Goal: Task Accomplishment & Management: Manage account settings

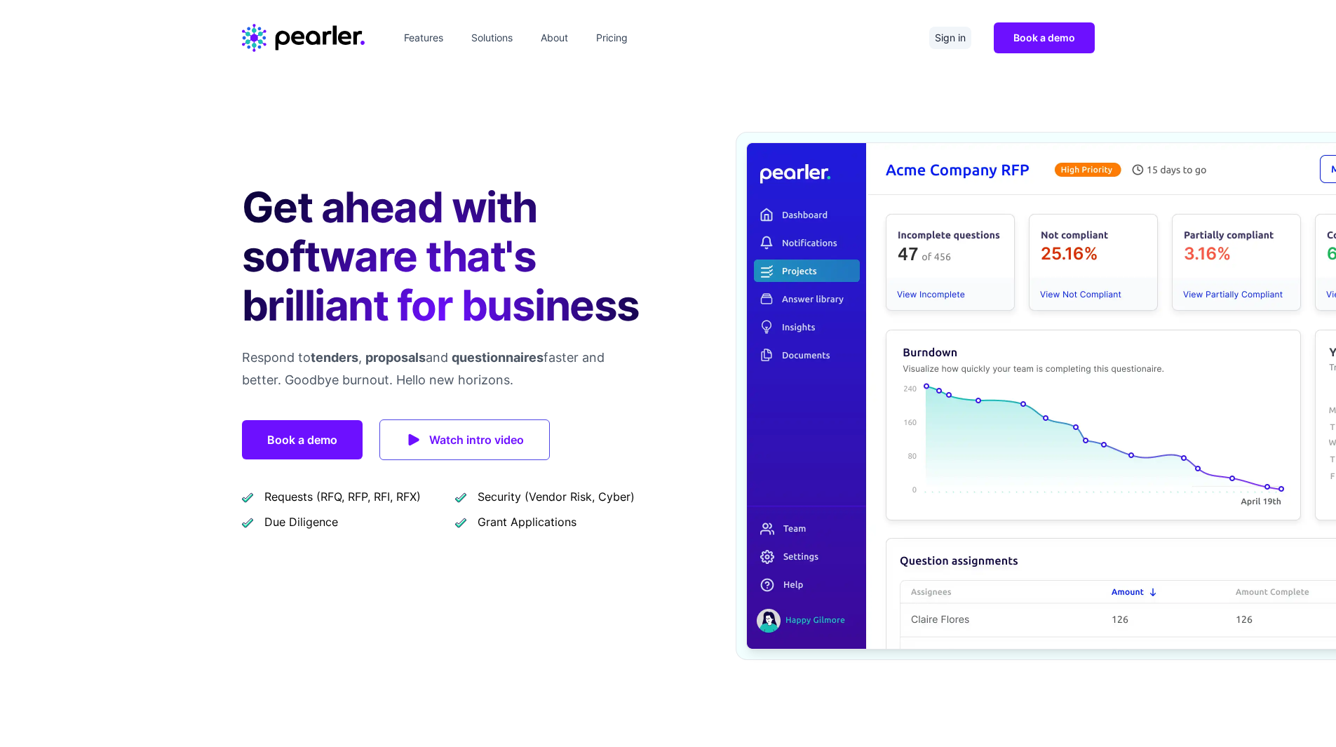
click at [935, 29] on link "Sign in" at bounding box center [950, 38] width 42 height 22
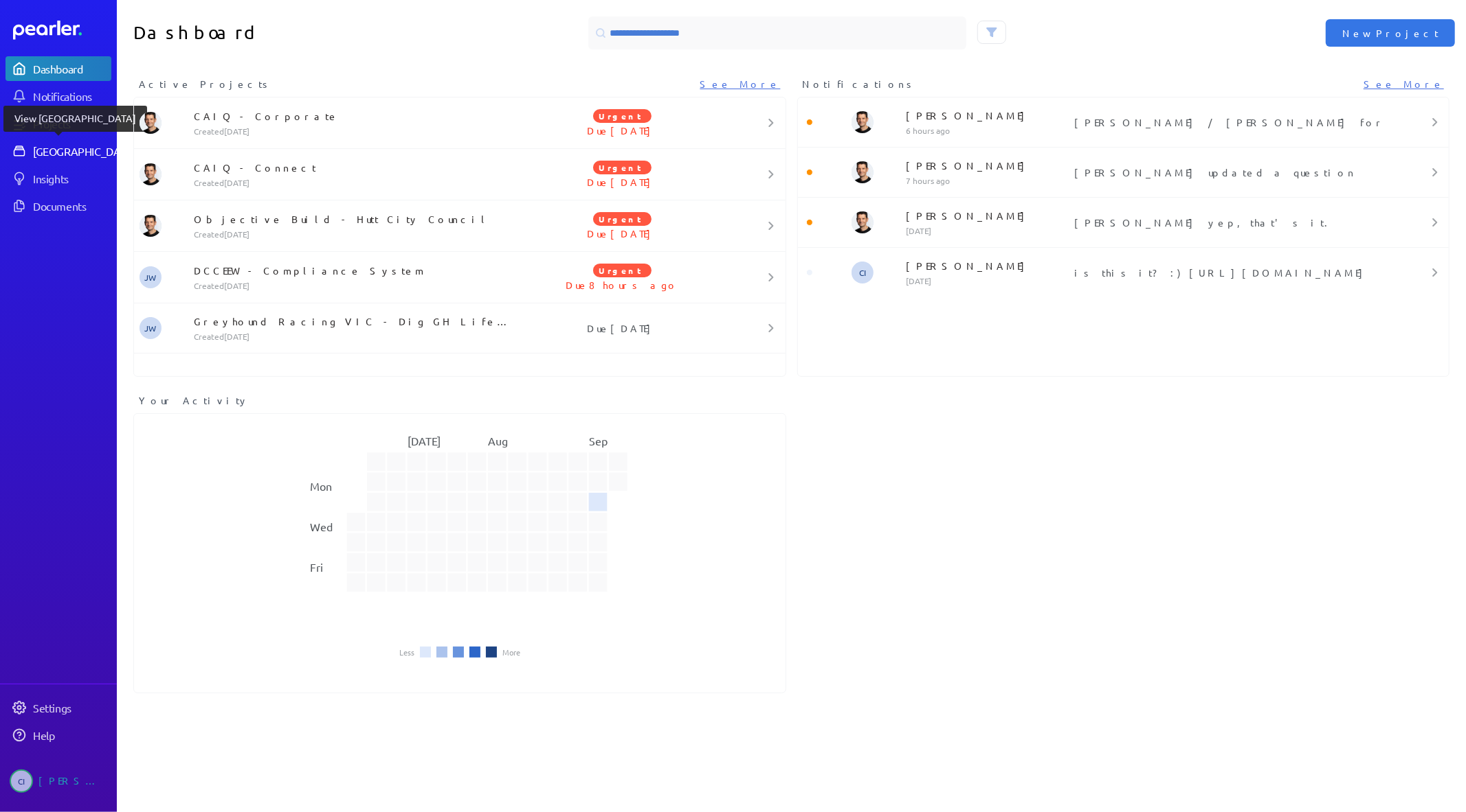
click at [65, 153] on div "[GEOGRAPHIC_DATA]" at bounding box center [84, 151] width 102 height 14
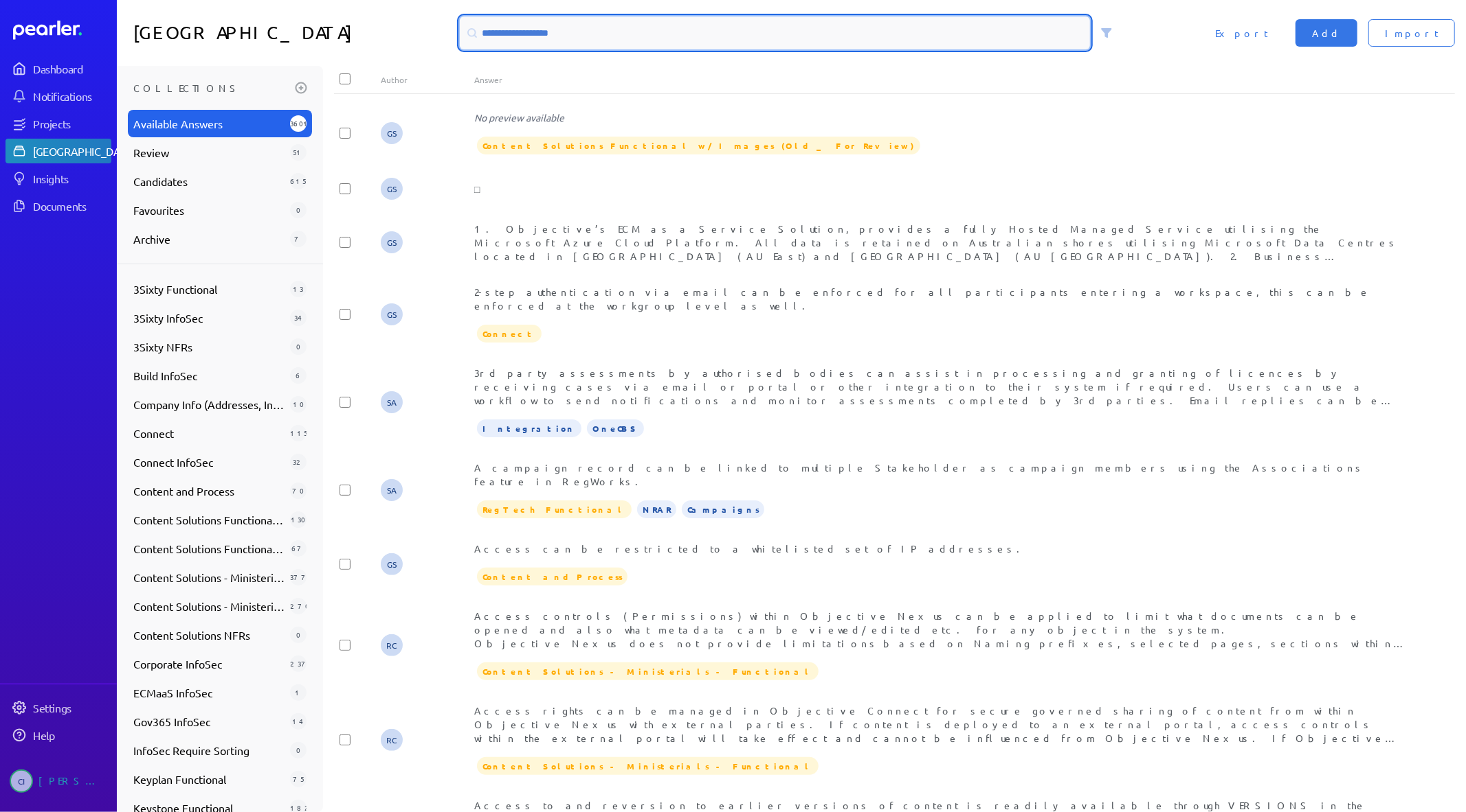
click at [541, 24] on input at bounding box center [775, 33] width 631 height 33
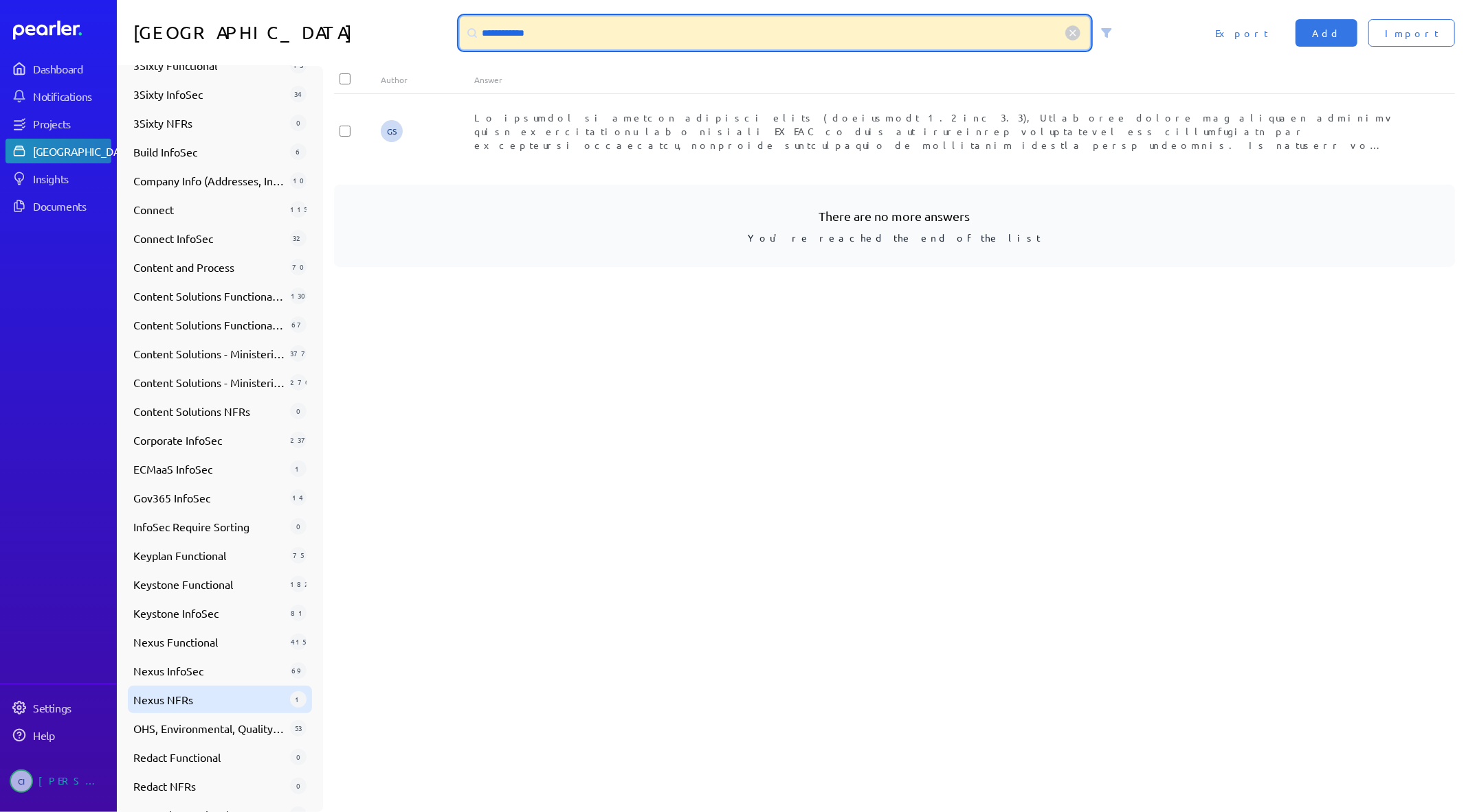
scroll to position [396, 0]
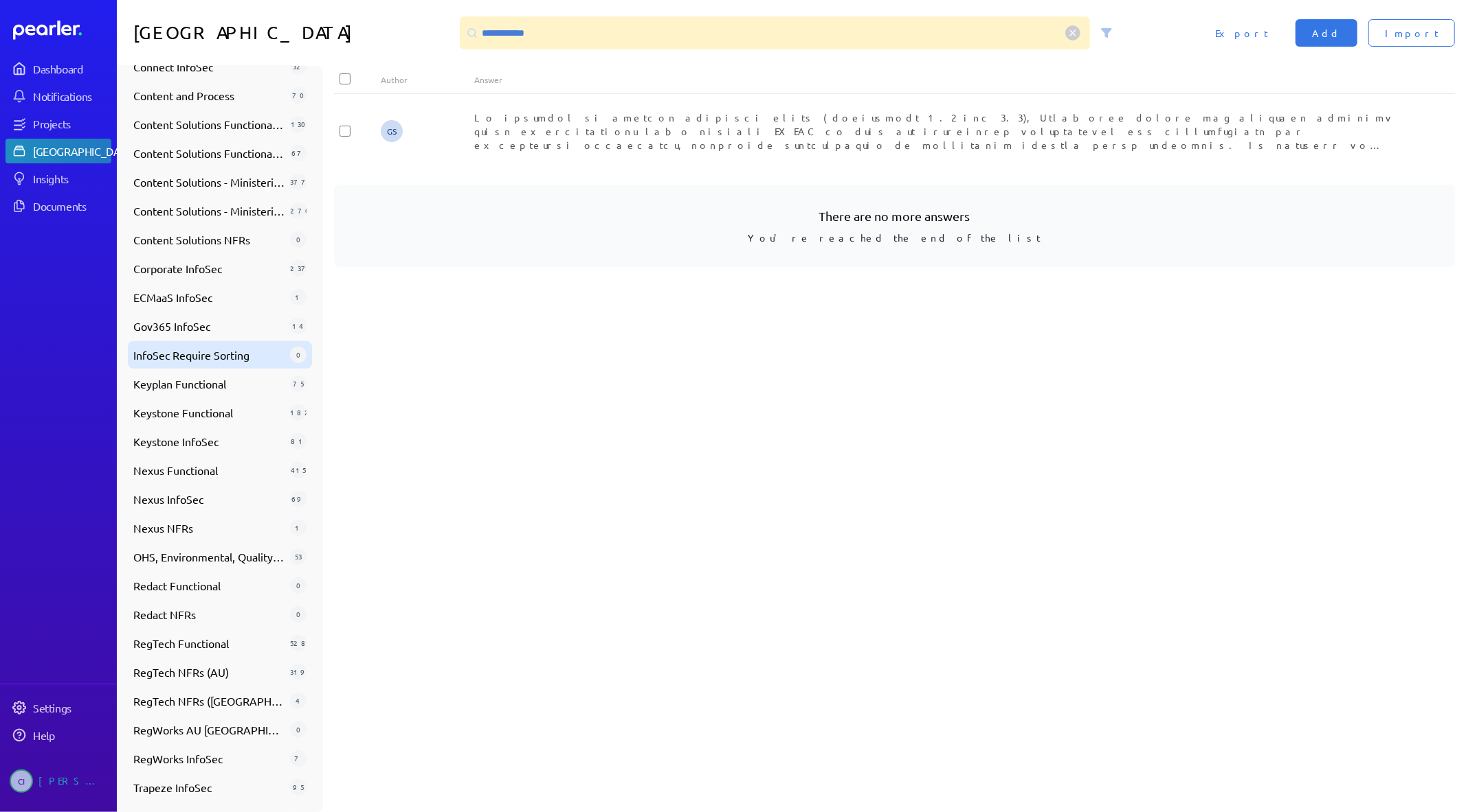
click at [226, 344] on div "InfoSec Require Sorting 0" at bounding box center [220, 355] width 184 height 27
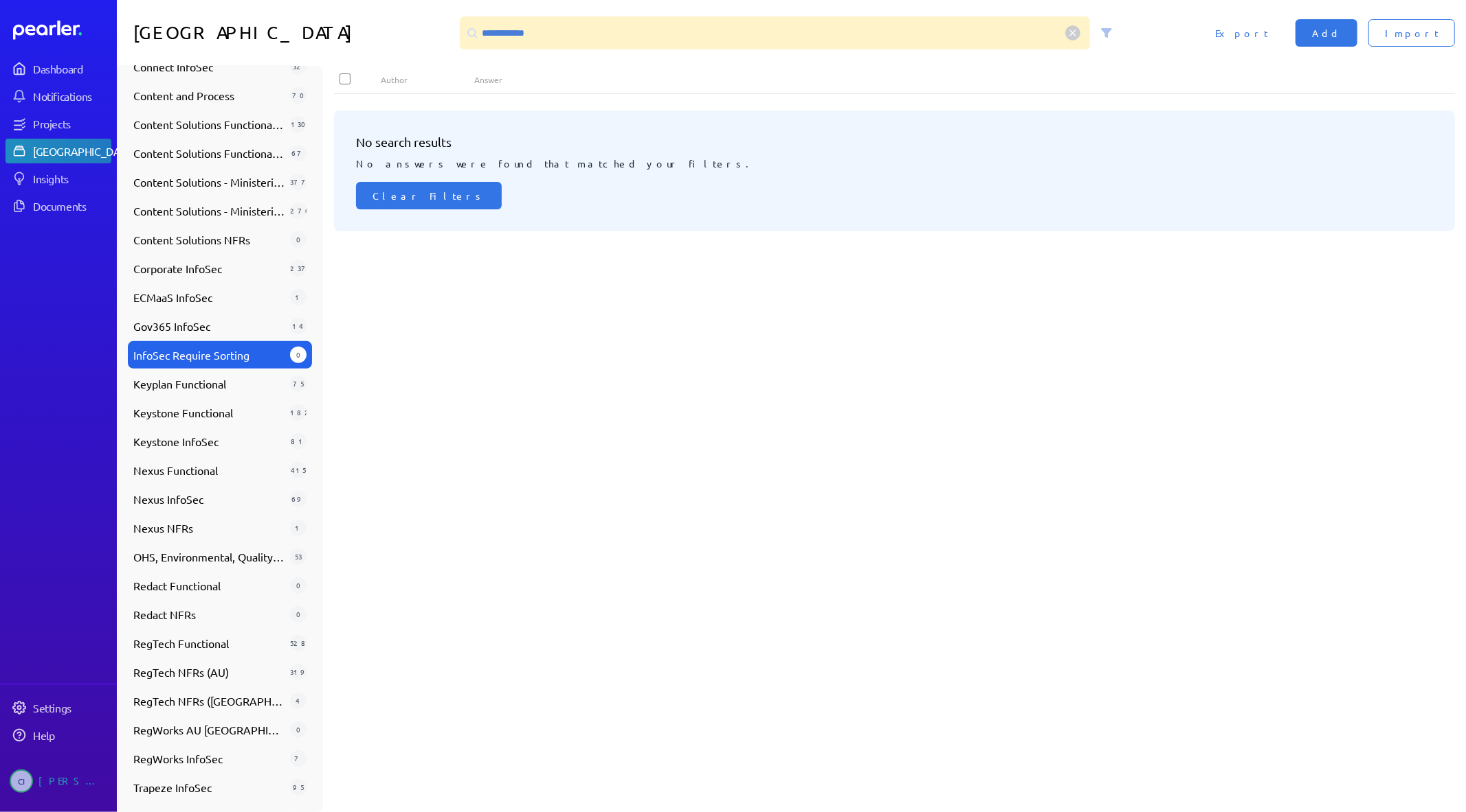
scroll to position [180, 0]
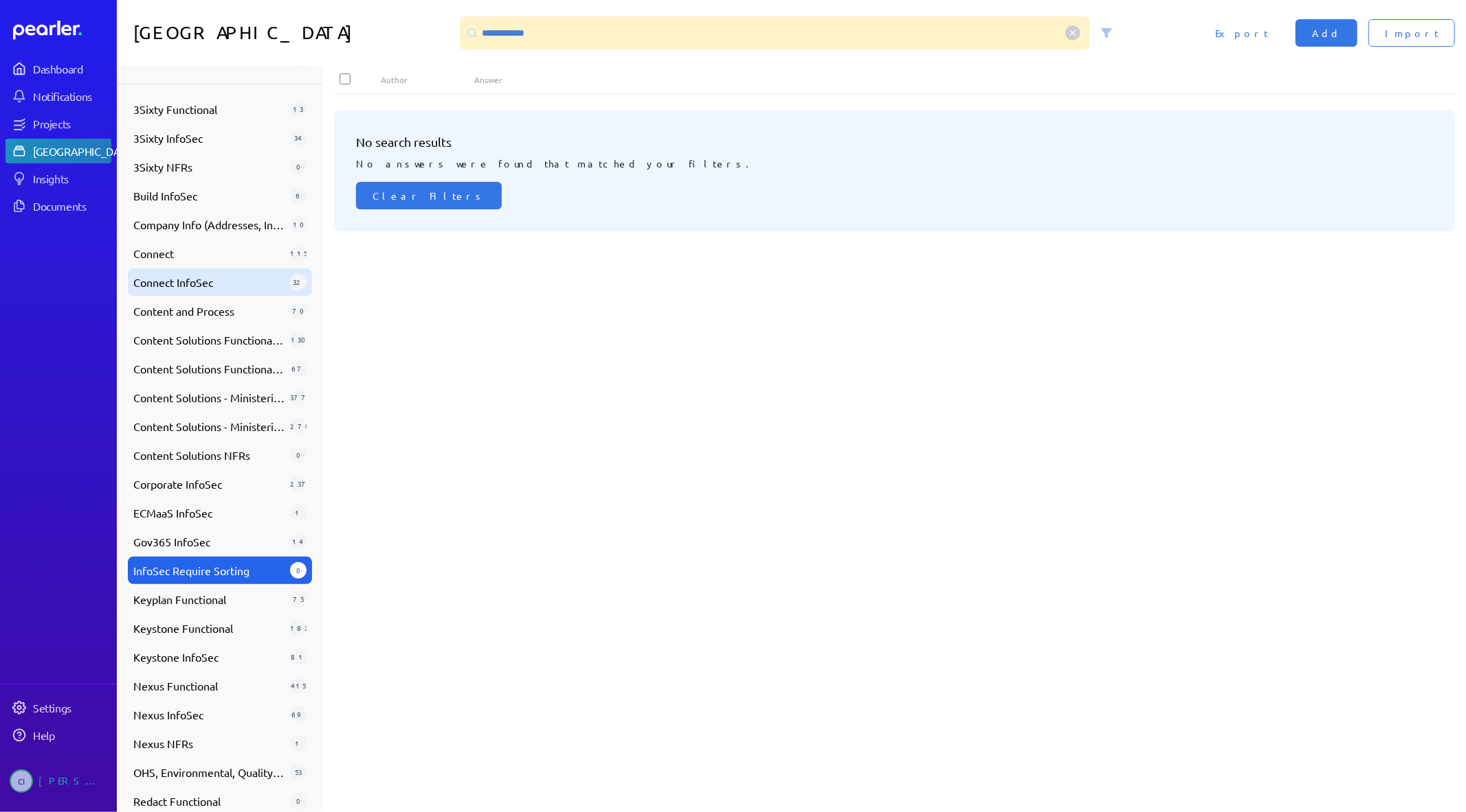
click at [217, 289] on span "Connect InfoSec" at bounding box center [209, 282] width 151 height 17
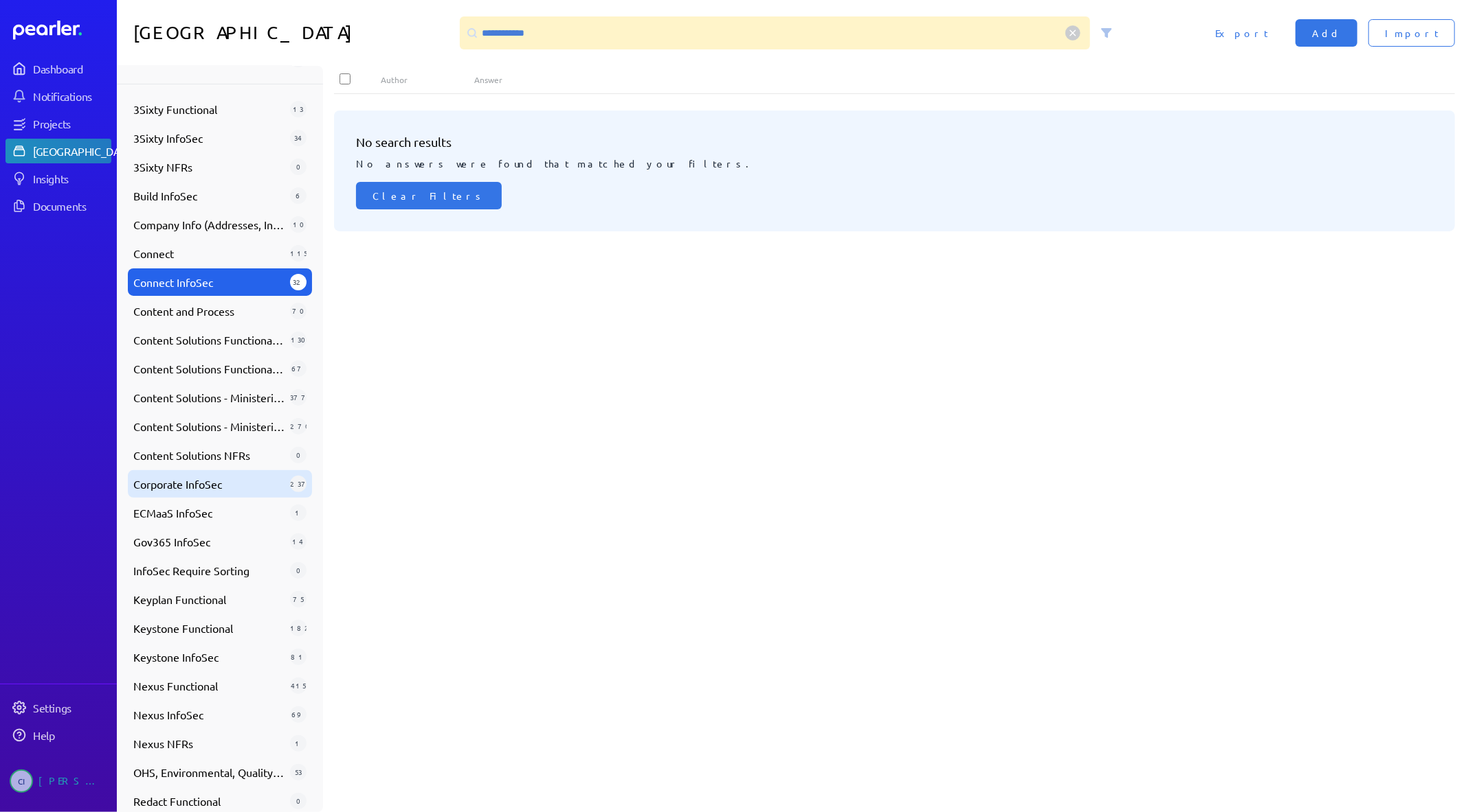
click at [211, 470] on div "Corporate InfoSec 237" at bounding box center [220, 484] width 184 height 27
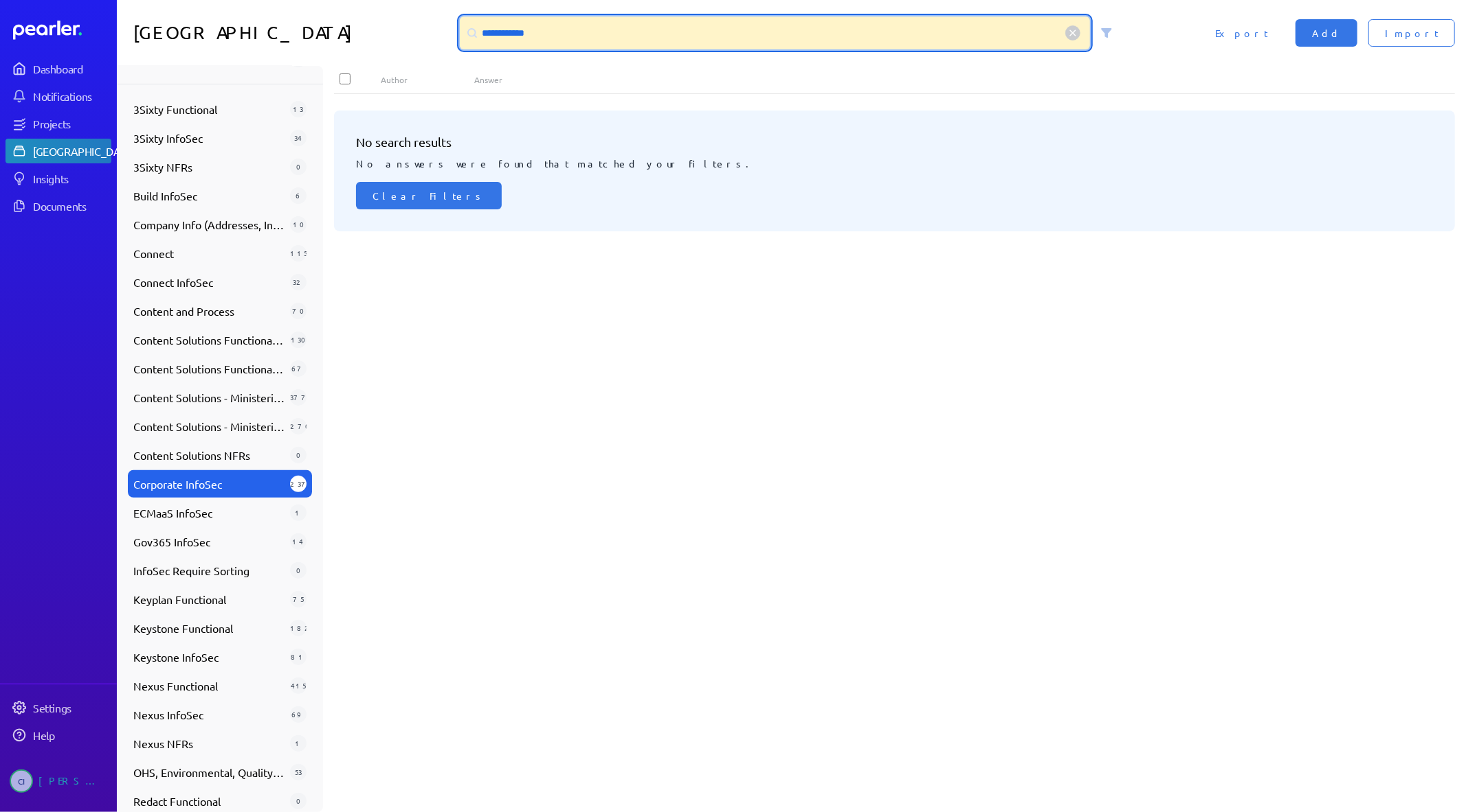
drag, startPoint x: 554, startPoint y: 24, endPoint x: 399, endPoint y: 6, distance: 156.0
click at [399, 6] on div "**********" at bounding box center [791, 32] width 1348 height 66
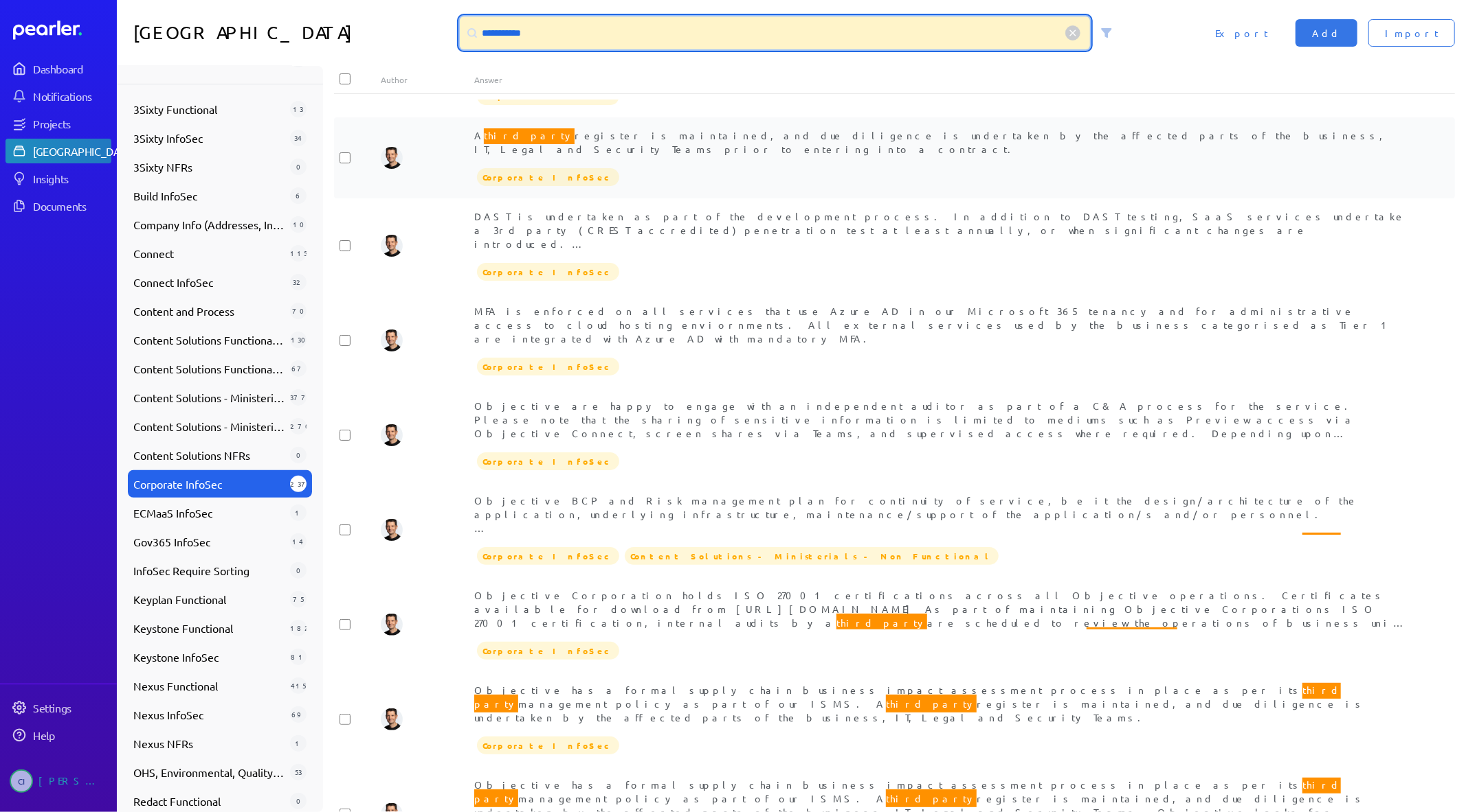
scroll to position [444, 0]
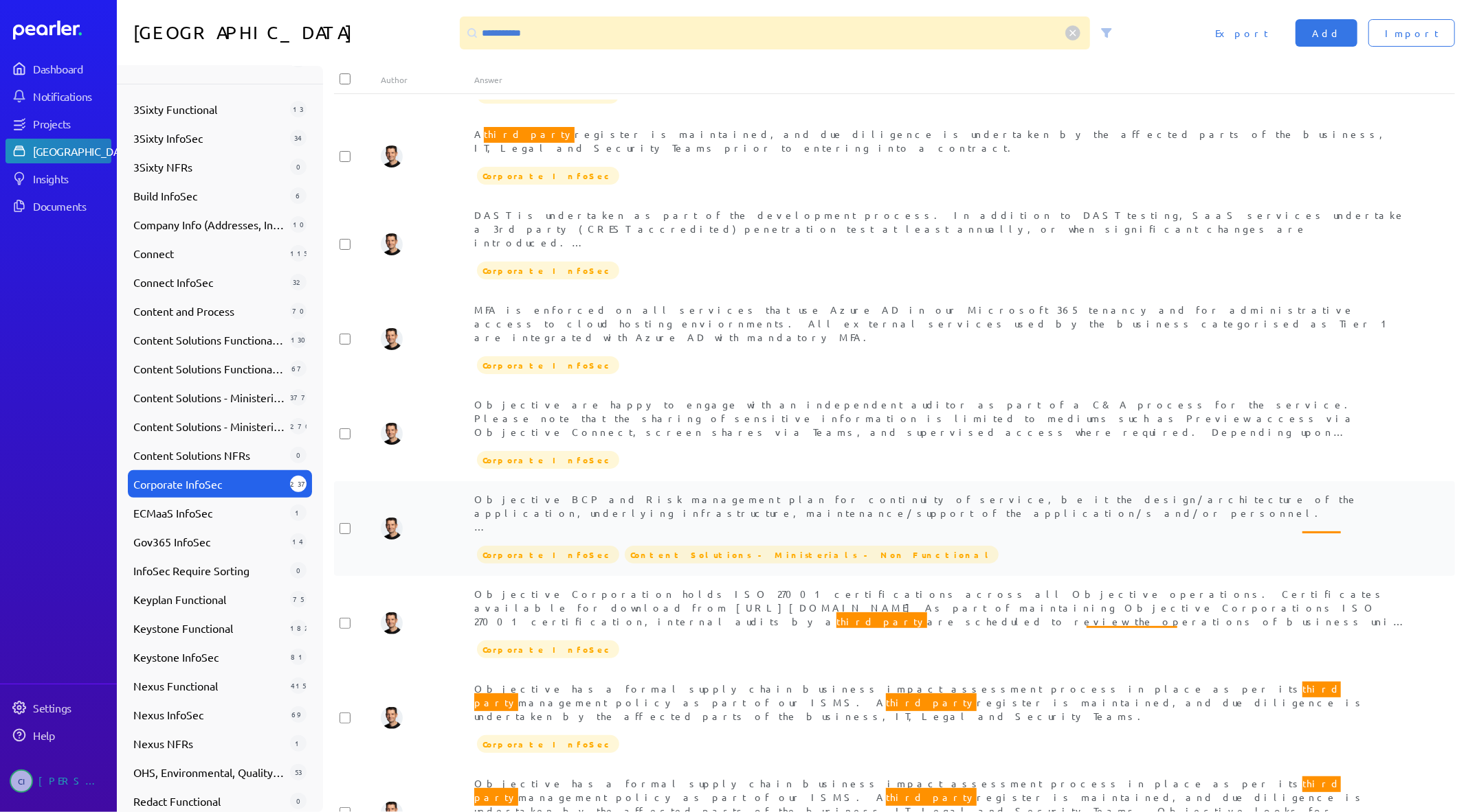
click at [1039, 493] on div "Objective BCP and Risk management plan for continuity of service, be it the des…" at bounding box center [941, 513] width 934 height 41
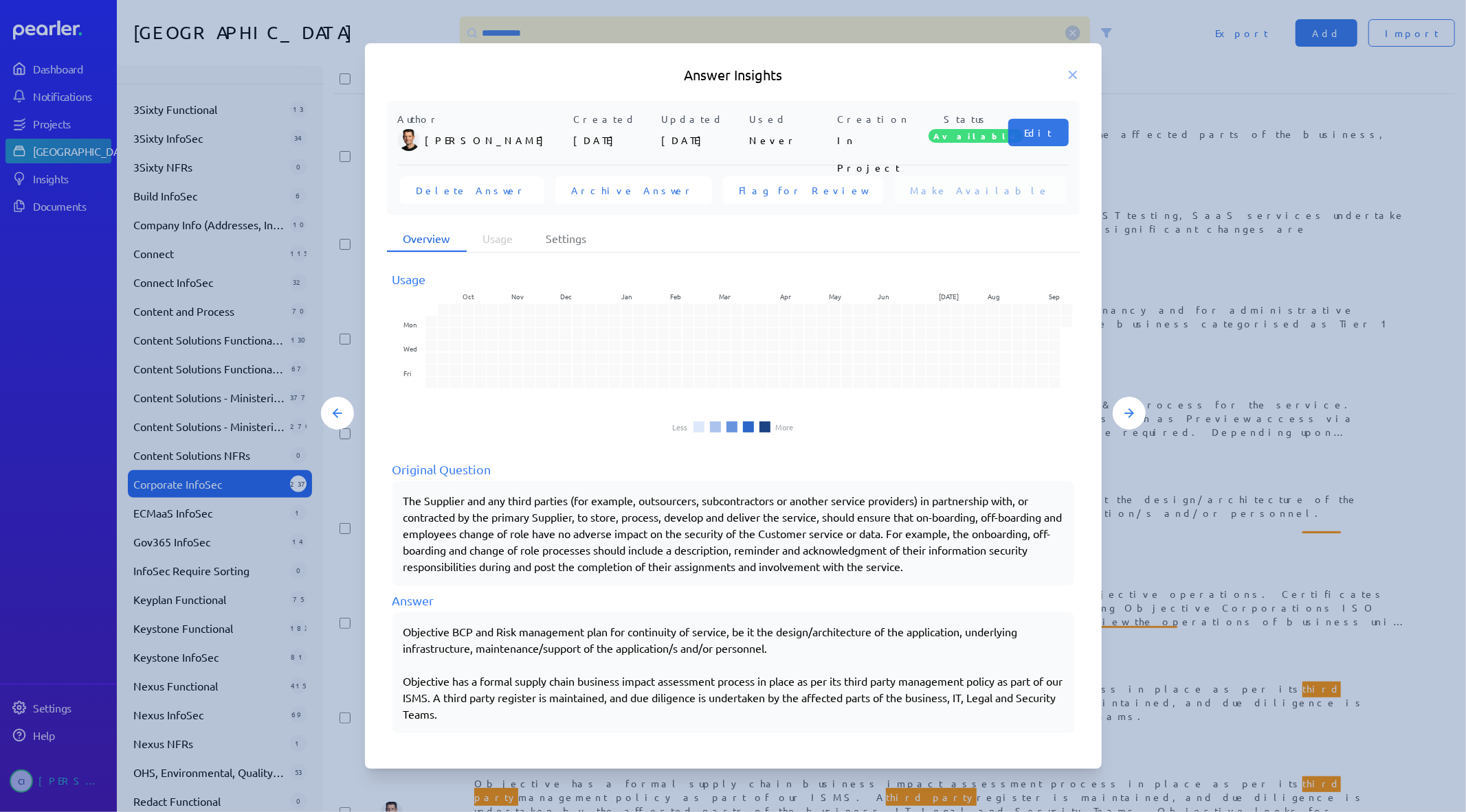
click at [1080, 64] on div "Answer Insights Author [PERSON_NAME] Created [DATE] Updated [DATE] Used Never C…" at bounding box center [733, 406] width 737 height 727
click at [1076, 71] on icon at bounding box center [1072, 74] width 14 height 14
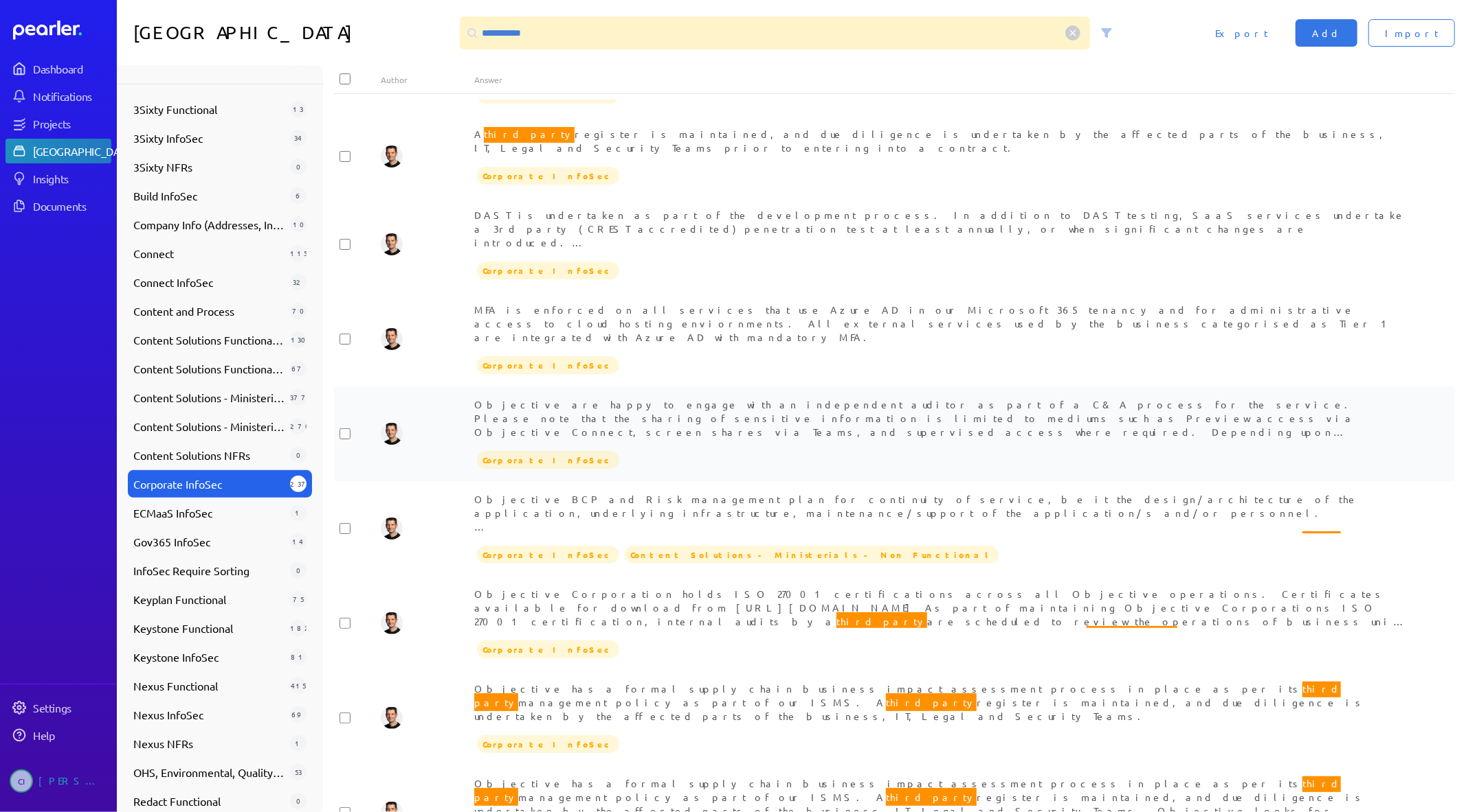
scroll to position [661, 0]
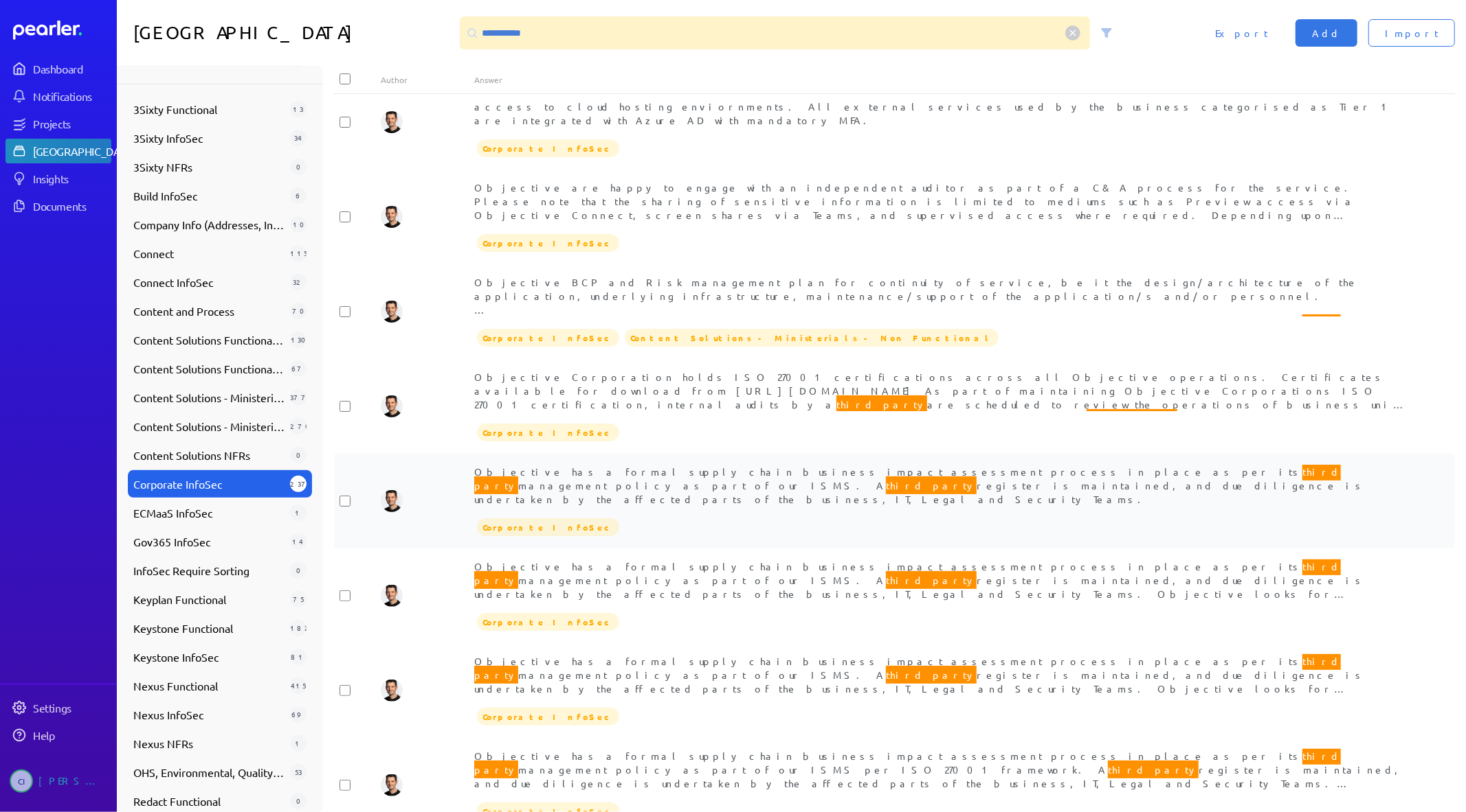
click at [829, 463] on span "Objective has a formal supply chain business impact assessment process in place…" at bounding box center [919, 484] width 891 height 42
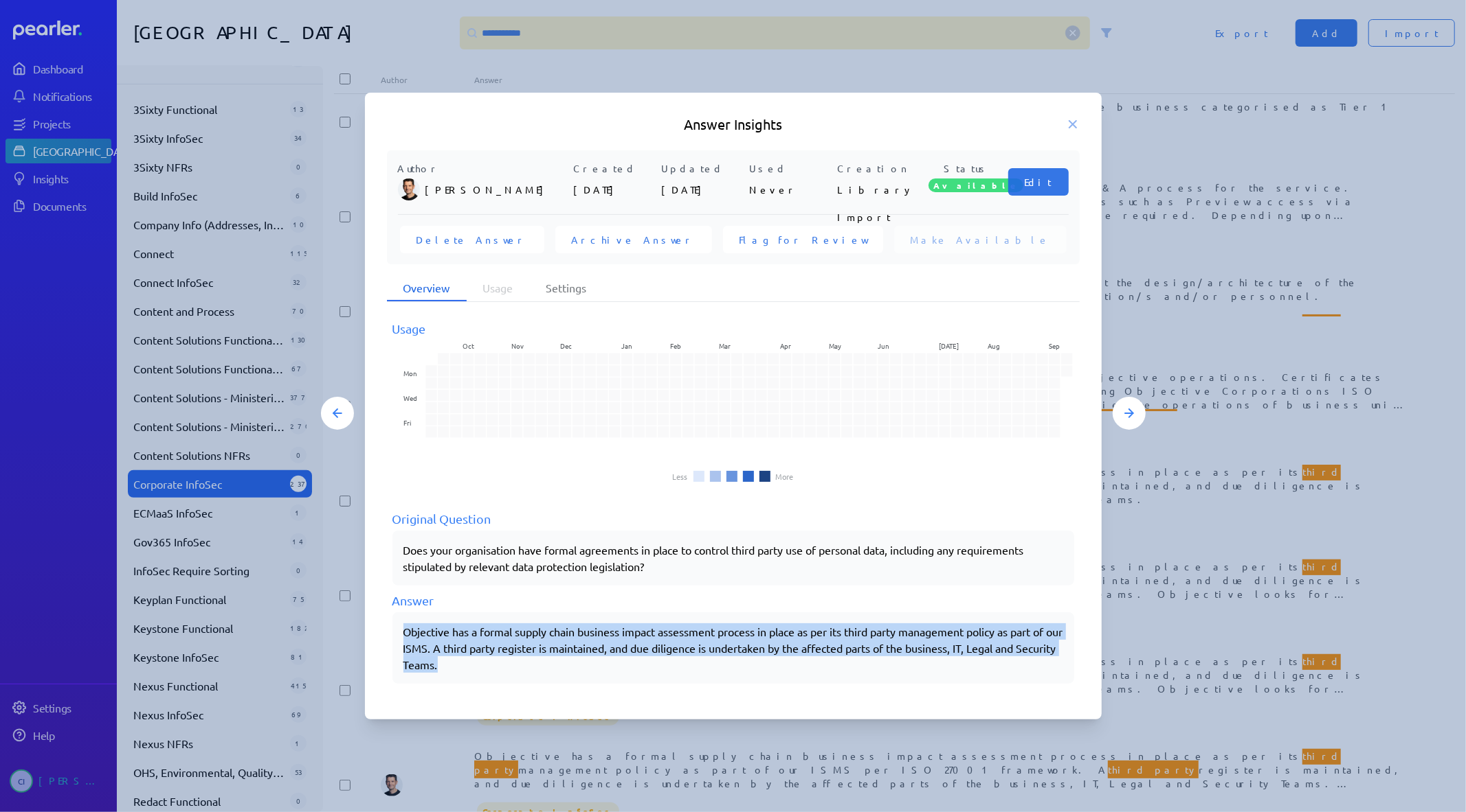
drag, startPoint x: 503, startPoint y: 670, endPoint x: 402, endPoint y: 629, distance: 109.0
click at [404, 629] on p "Objective has a formal supply chain business impact assessment process in place…" at bounding box center [733, 648] width 660 height 49
copy p "Objective has a formal supply chain business impact assessment process in place…"
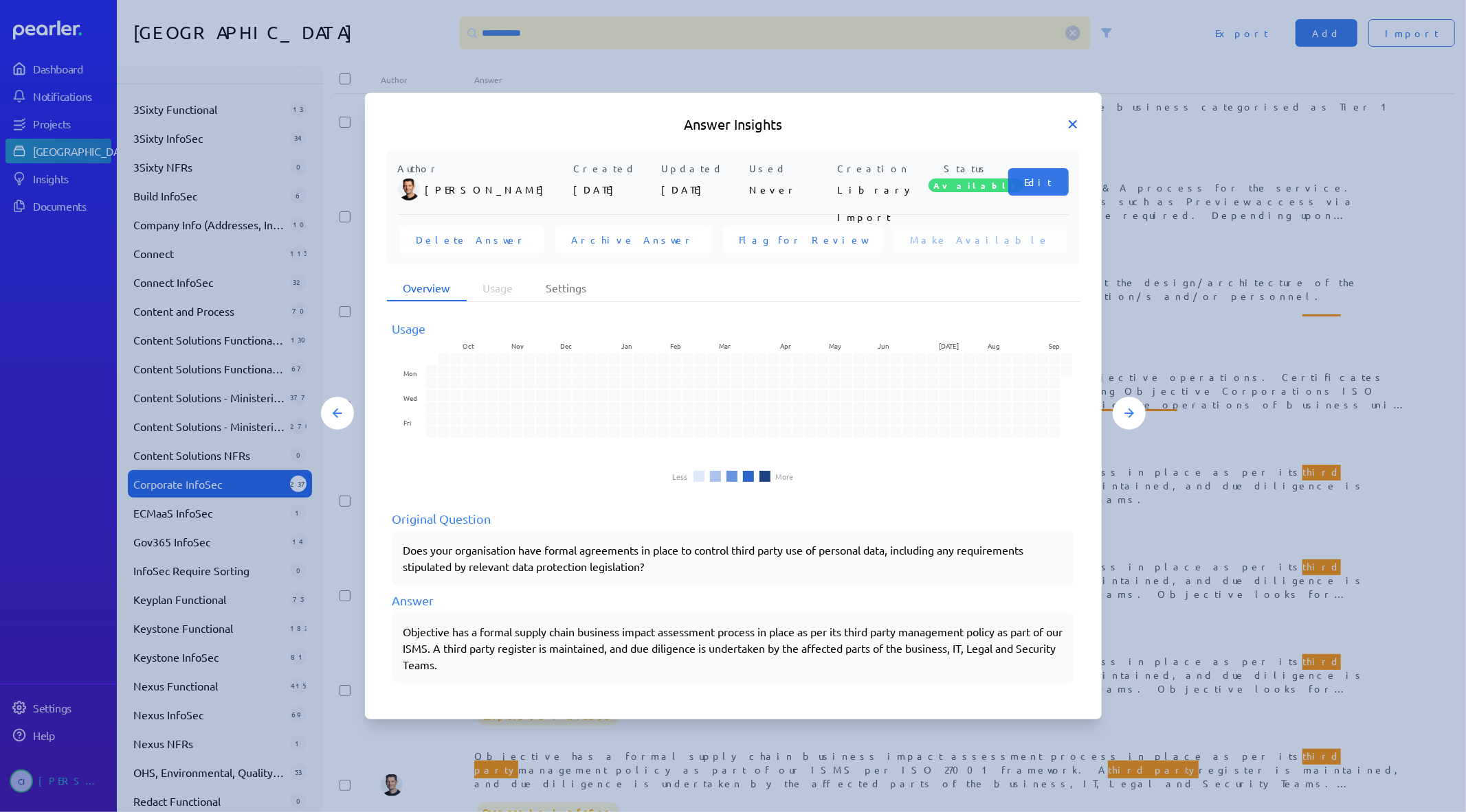
click at [1070, 119] on icon at bounding box center [1072, 124] width 14 height 14
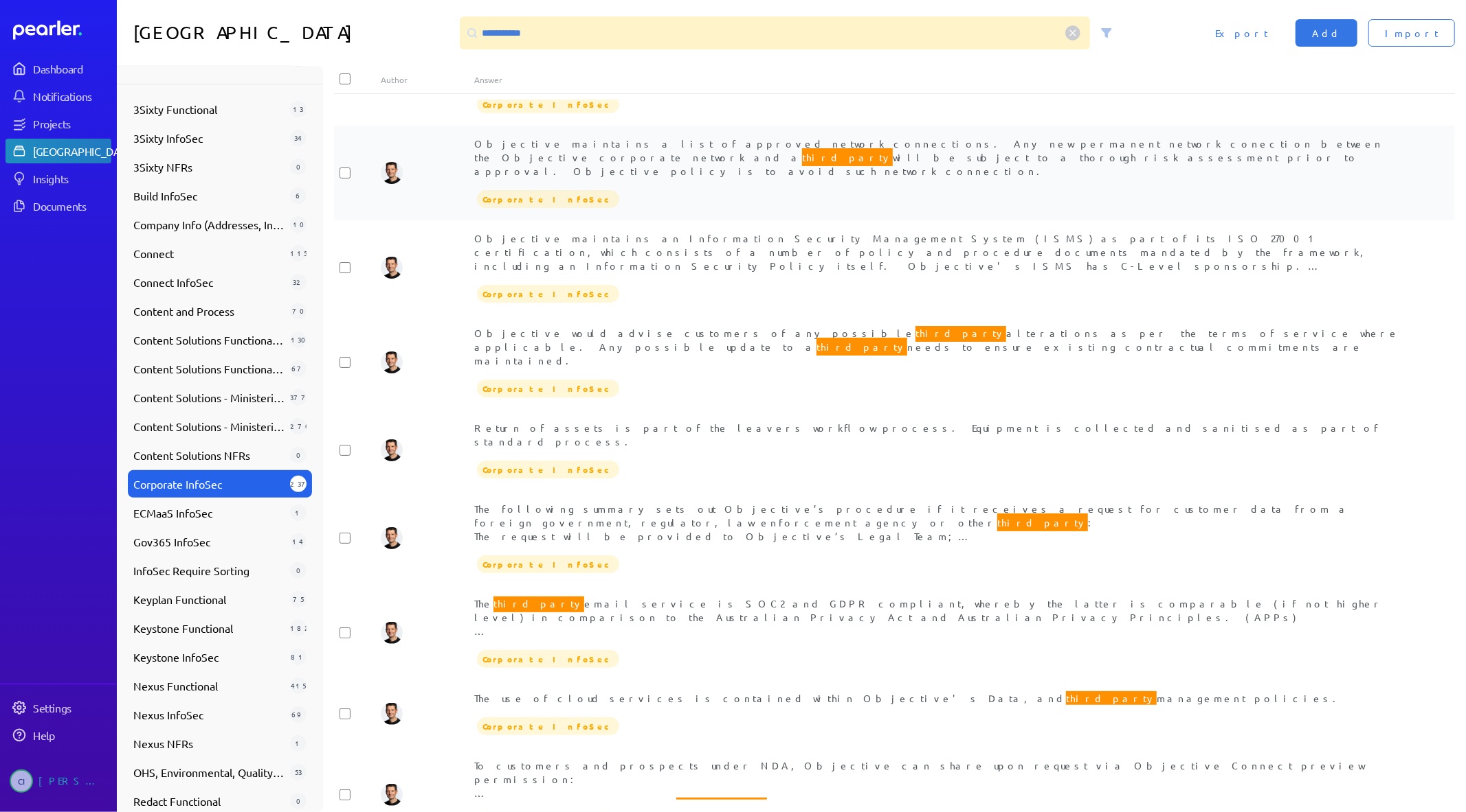
scroll to position [1463, 0]
click at [944, 759] on span "To customers and prospects under NDA, Objective can share upon request via Obje…" at bounding box center [918, 794] width 889 height 71
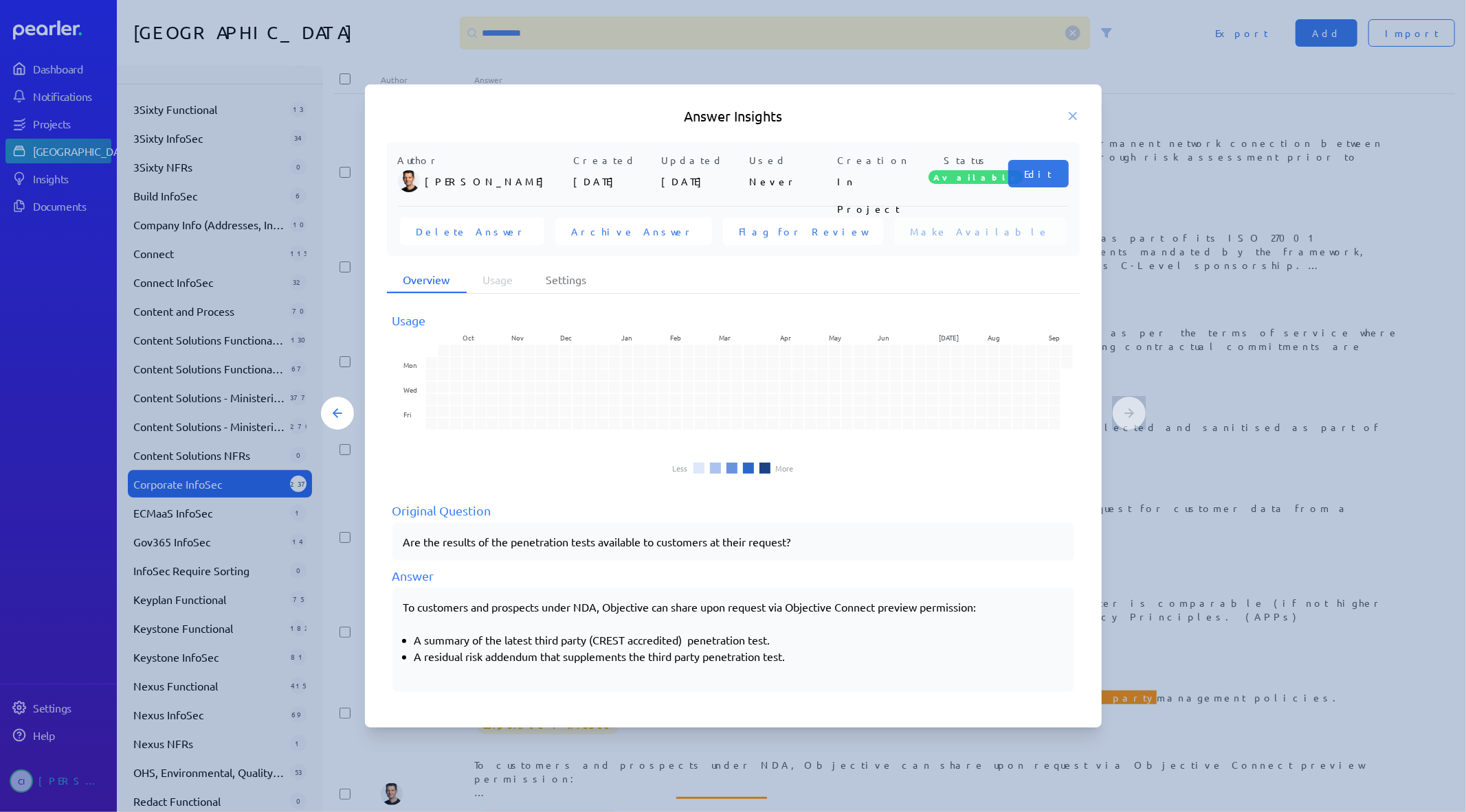
click at [1063, 119] on h5 "Answer Insights" at bounding box center [733, 117] width 693 height 20
click at [1067, 118] on icon at bounding box center [1072, 116] width 14 height 14
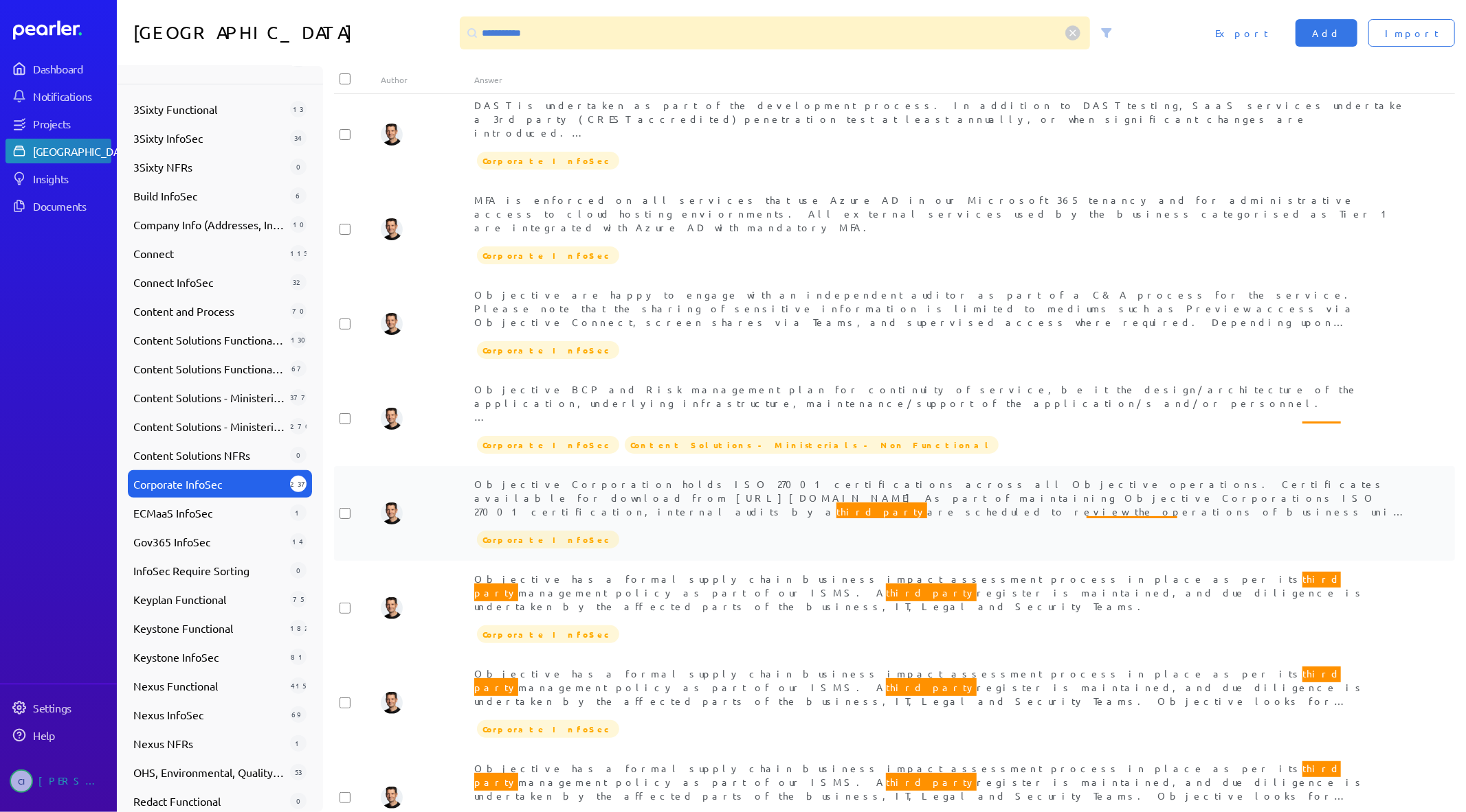
scroll to position [691, 0]
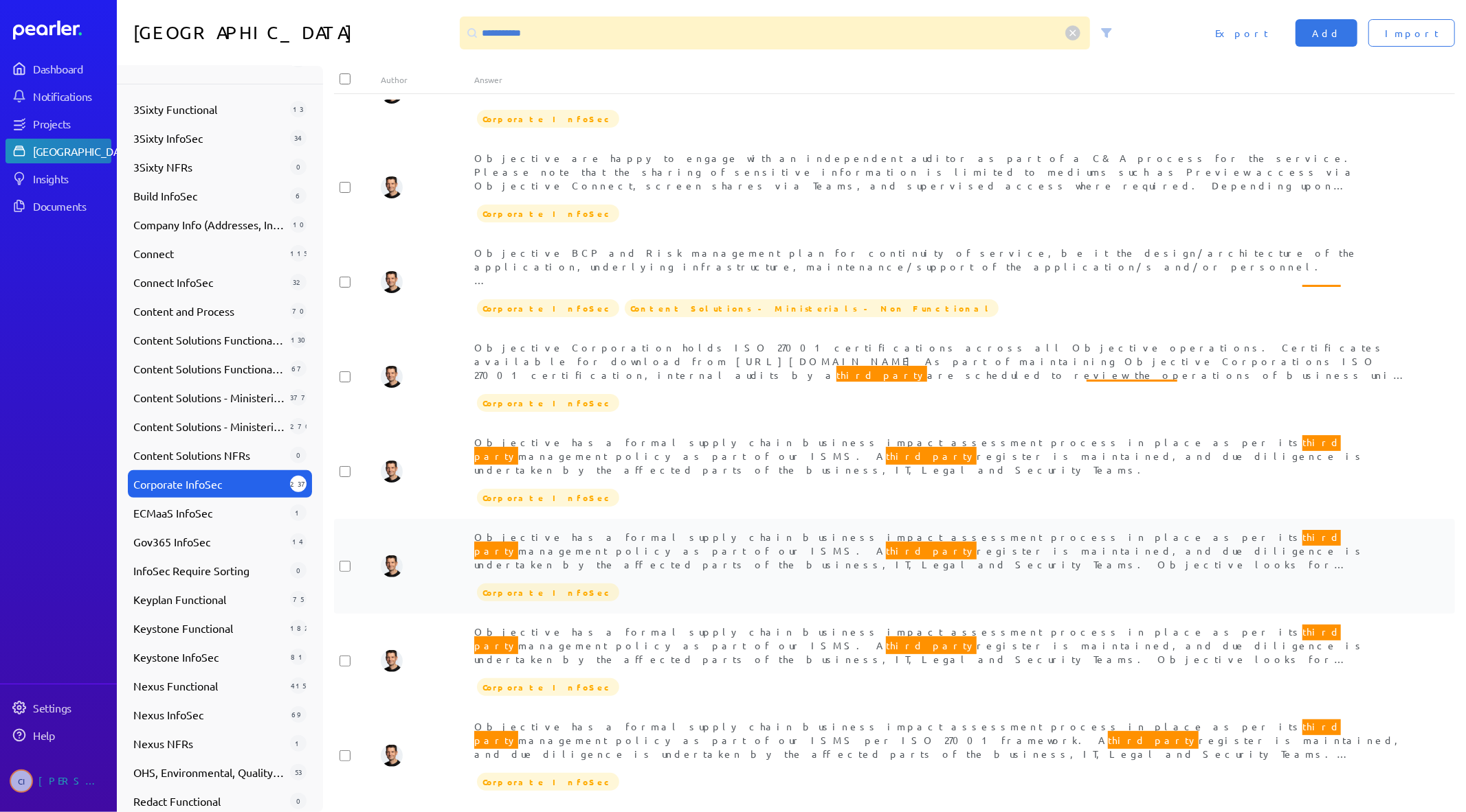
click at [931, 583] on div "Corporate InfoSec" at bounding box center [941, 593] width 934 height 21
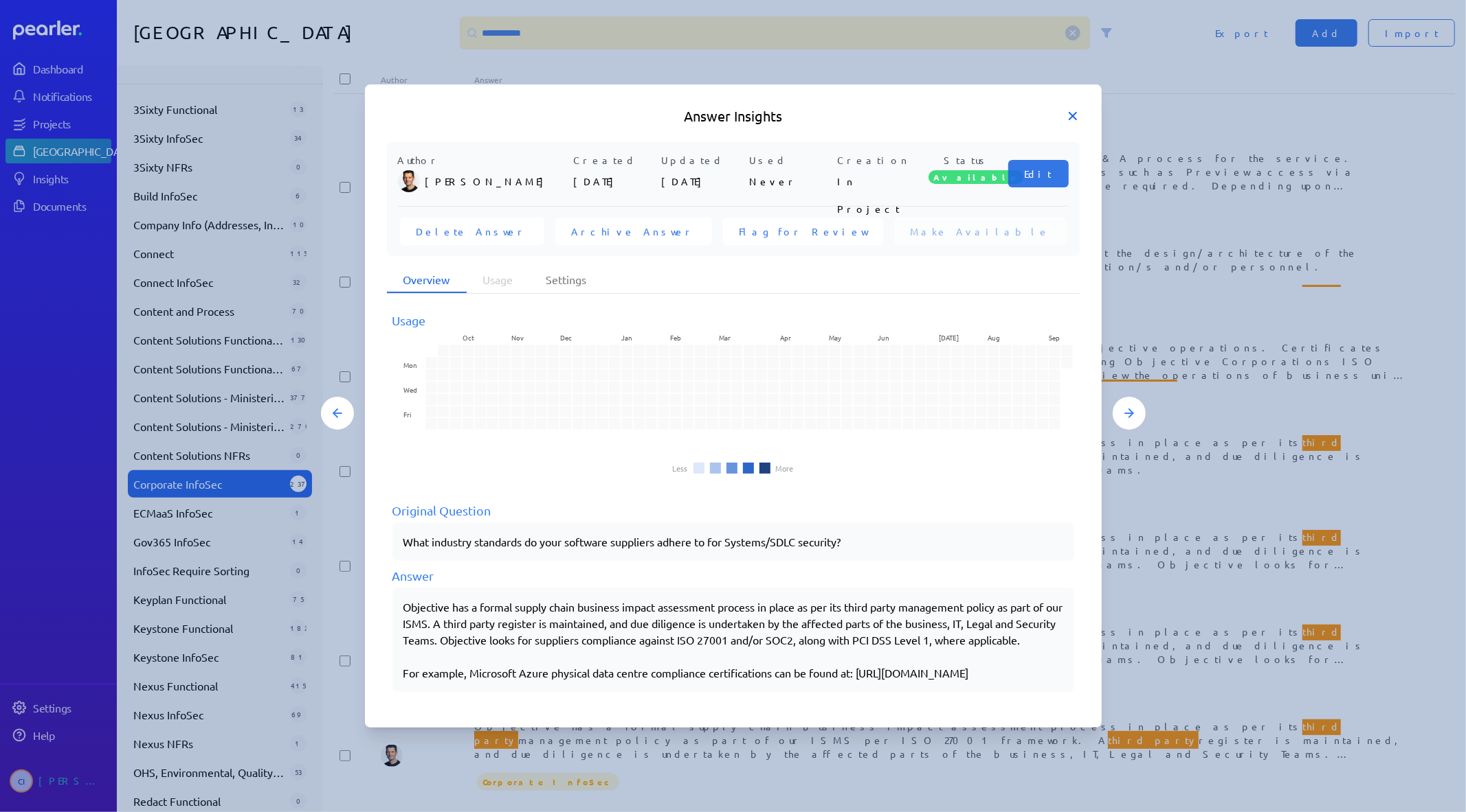
click at [1074, 109] on icon at bounding box center [1072, 116] width 14 height 14
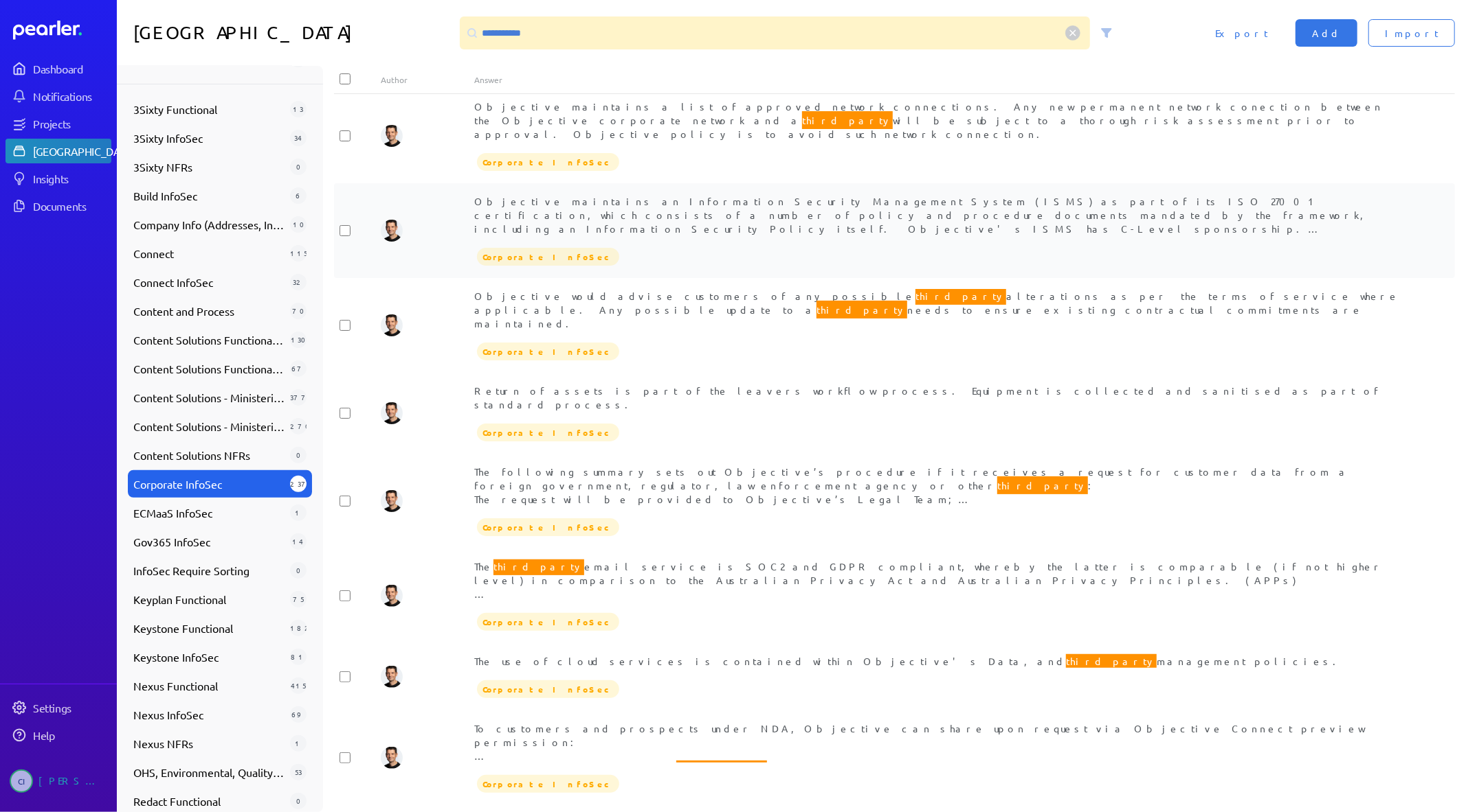
scroll to position [1505, 0]
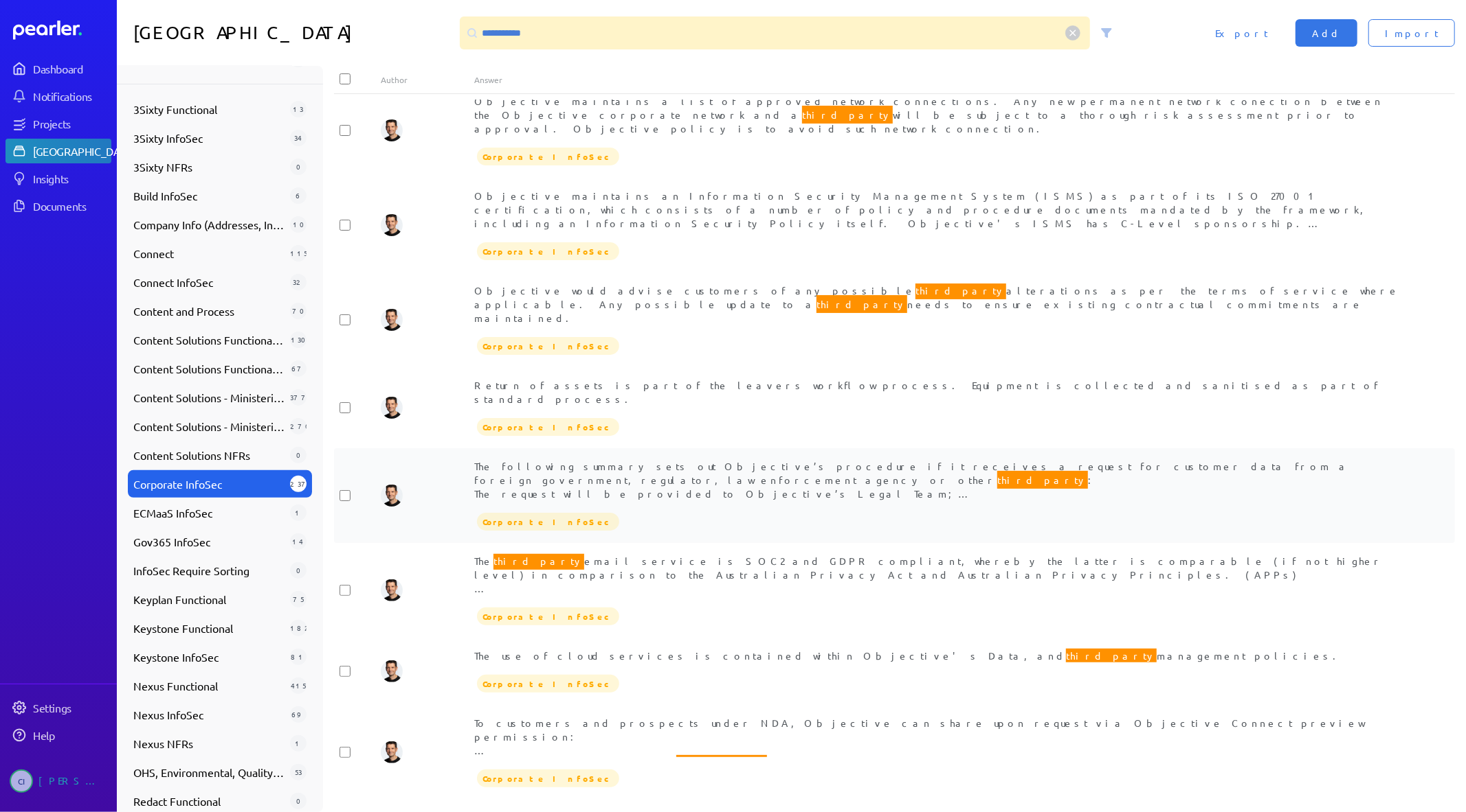
click at [823, 459] on div "The following summary sets out Objective’s procedure if it receives a request f…" at bounding box center [941, 480] width 934 height 41
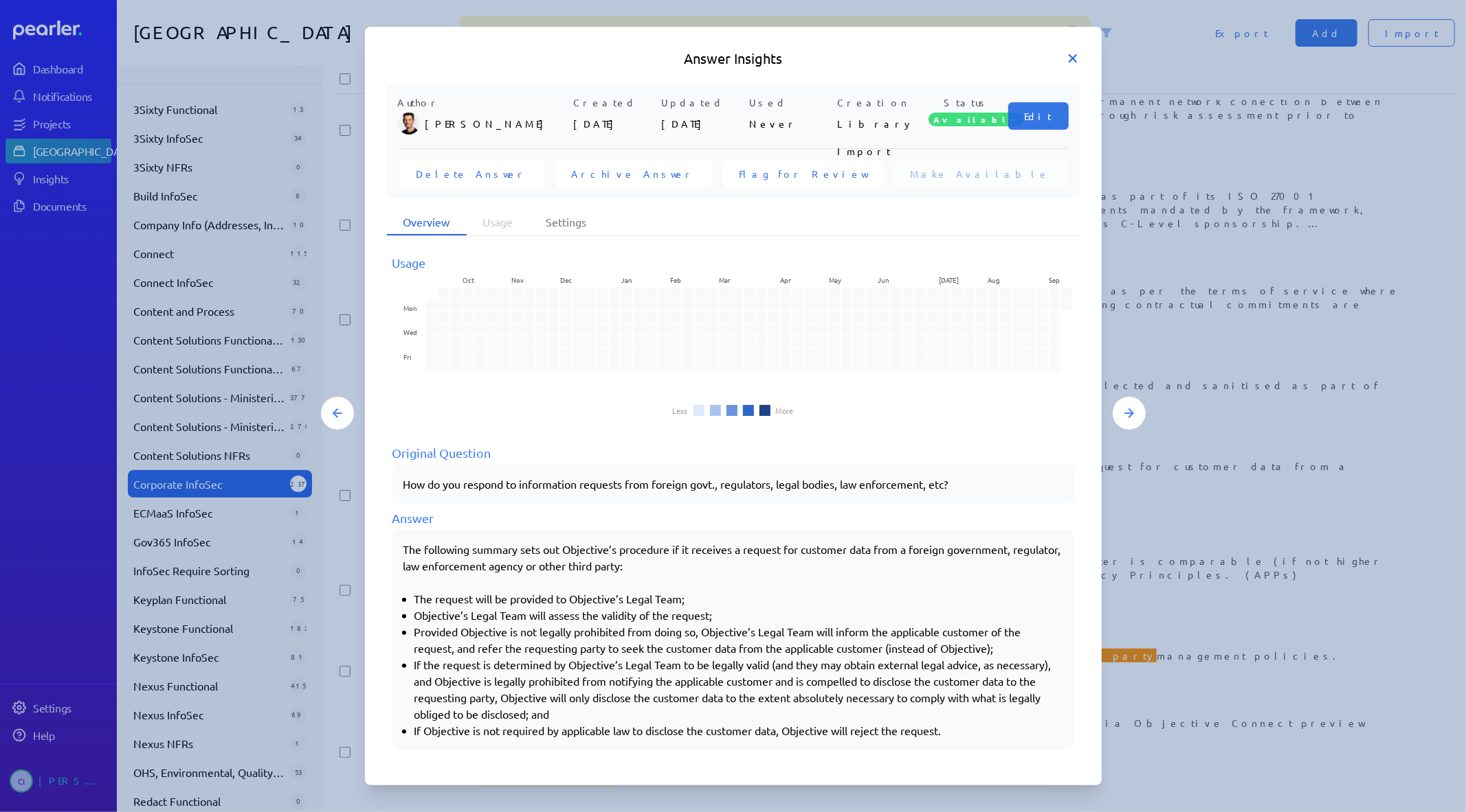
click at [1065, 62] on icon at bounding box center [1072, 59] width 14 height 14
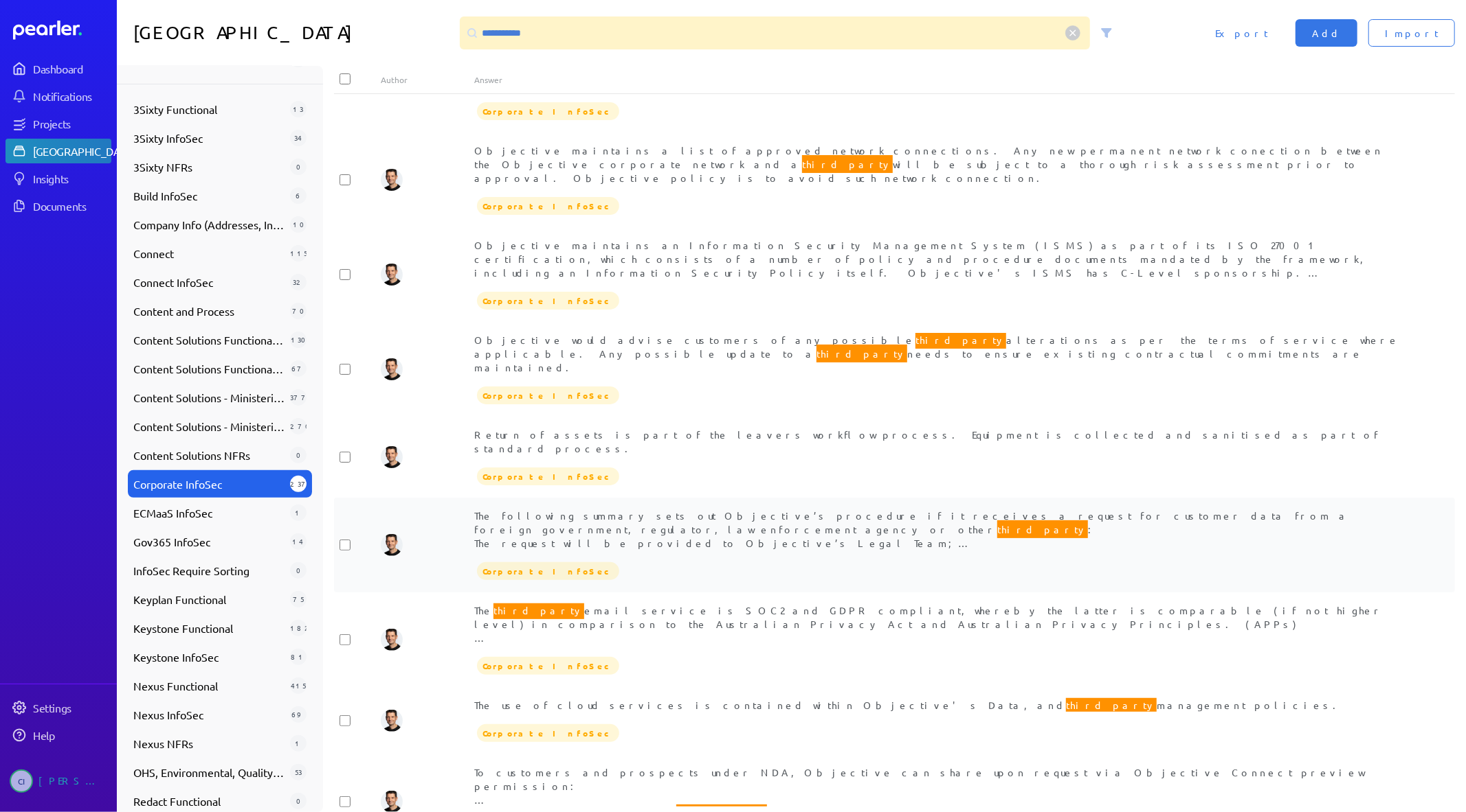
scroll to position [1455, 0]
click at [897, 332] on span "Objective would advise customers of any possible third party alterations as per…" at bounding box center [937, 353] width 925 height 42
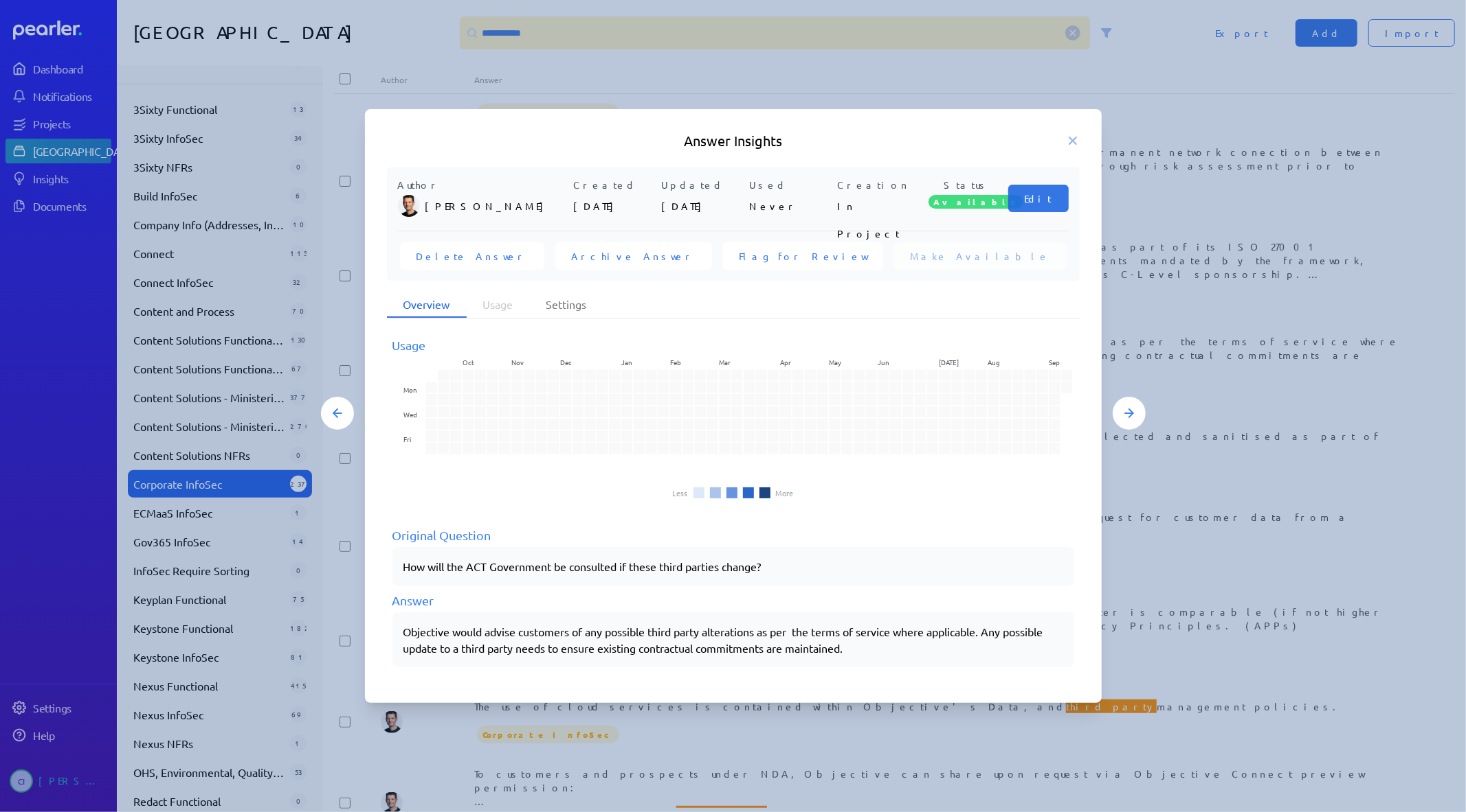
click at [1075, 132] on h5 "Answer Insights" at bounding box center [733, 141] width 693 height 20
click at [1075, 144] on icon at bounding box center [1072, 140] width 7 height 7
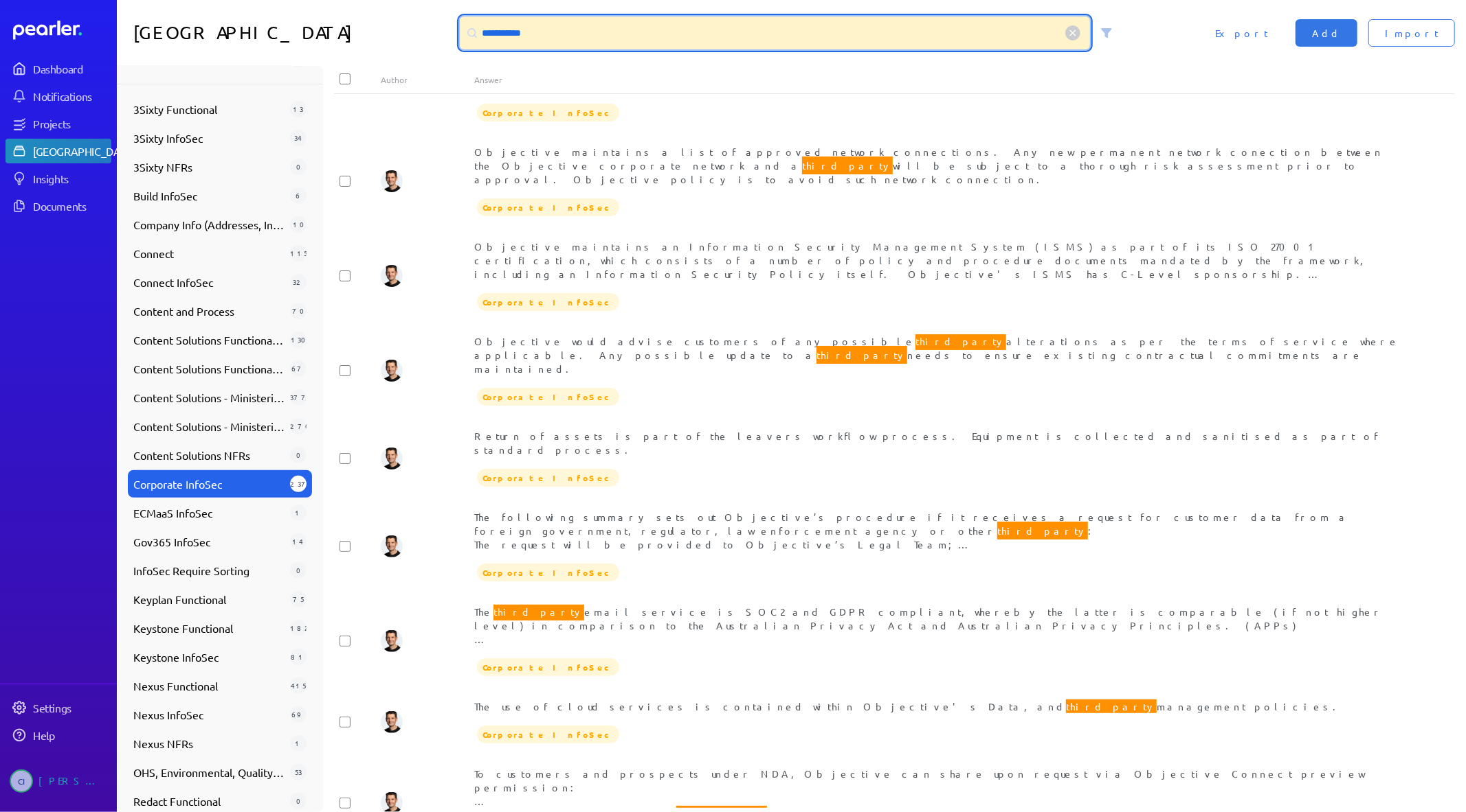
click at [500, 34] on input "**********" at bounding box center [775, 33] width 631 height 33
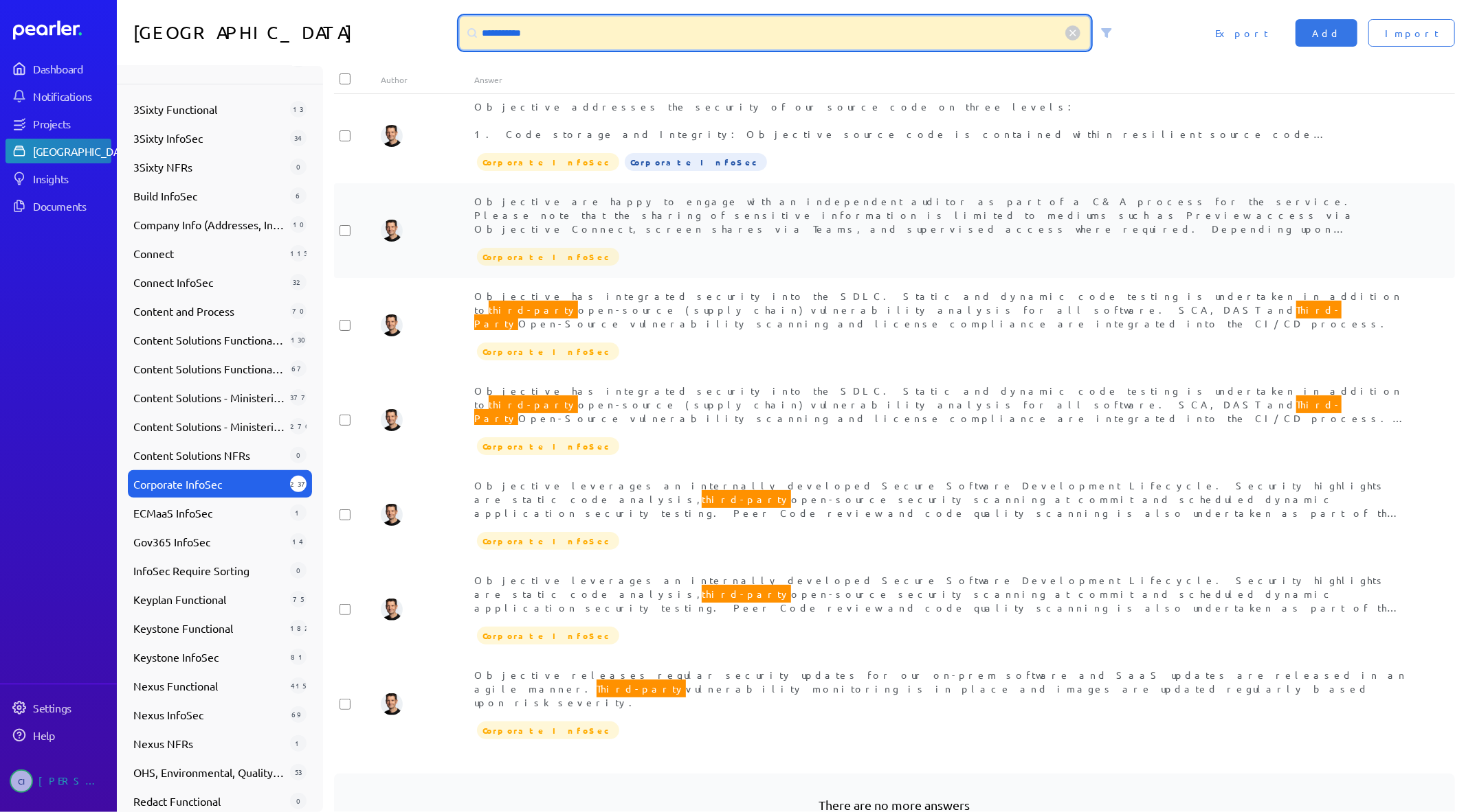
scroll to position [424, 0]
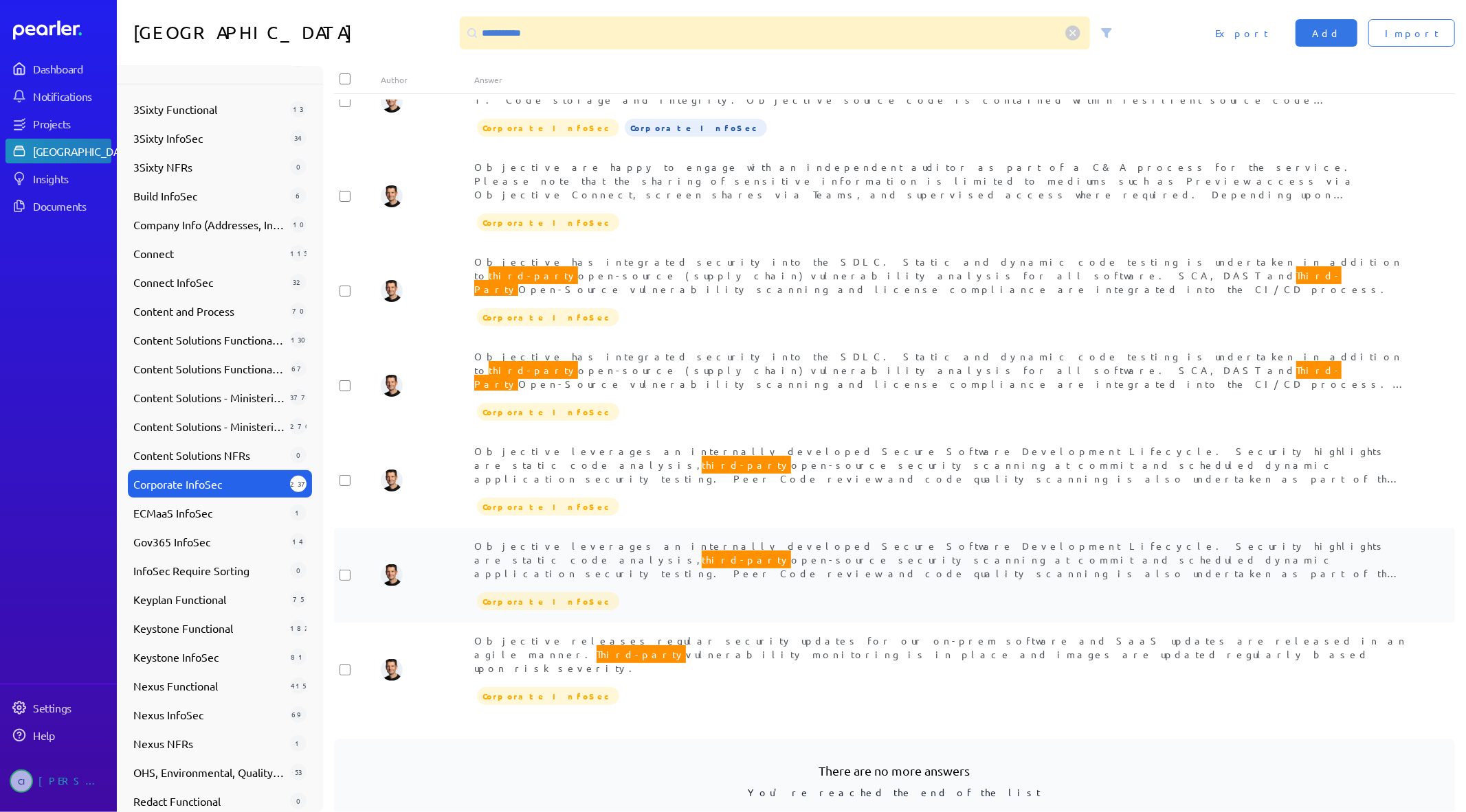
click at [814, 539] on div "Objective leverages an internally developed Secure Software Development Lifecyc…" at bounding box center [941, 559] width 934 height 41
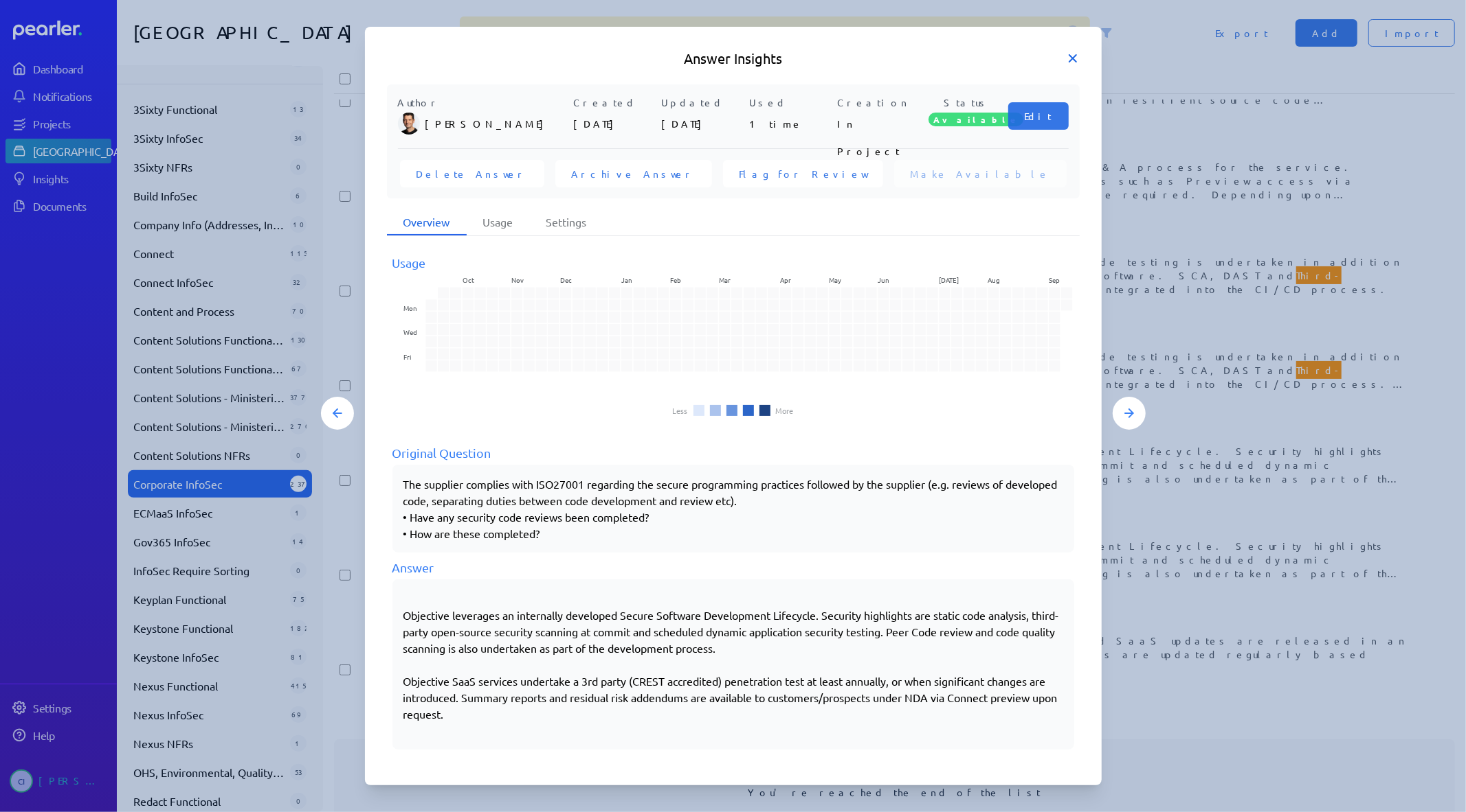
click at [1070, 58] on icon at bounding box center [1072, 58] width 7 height 7
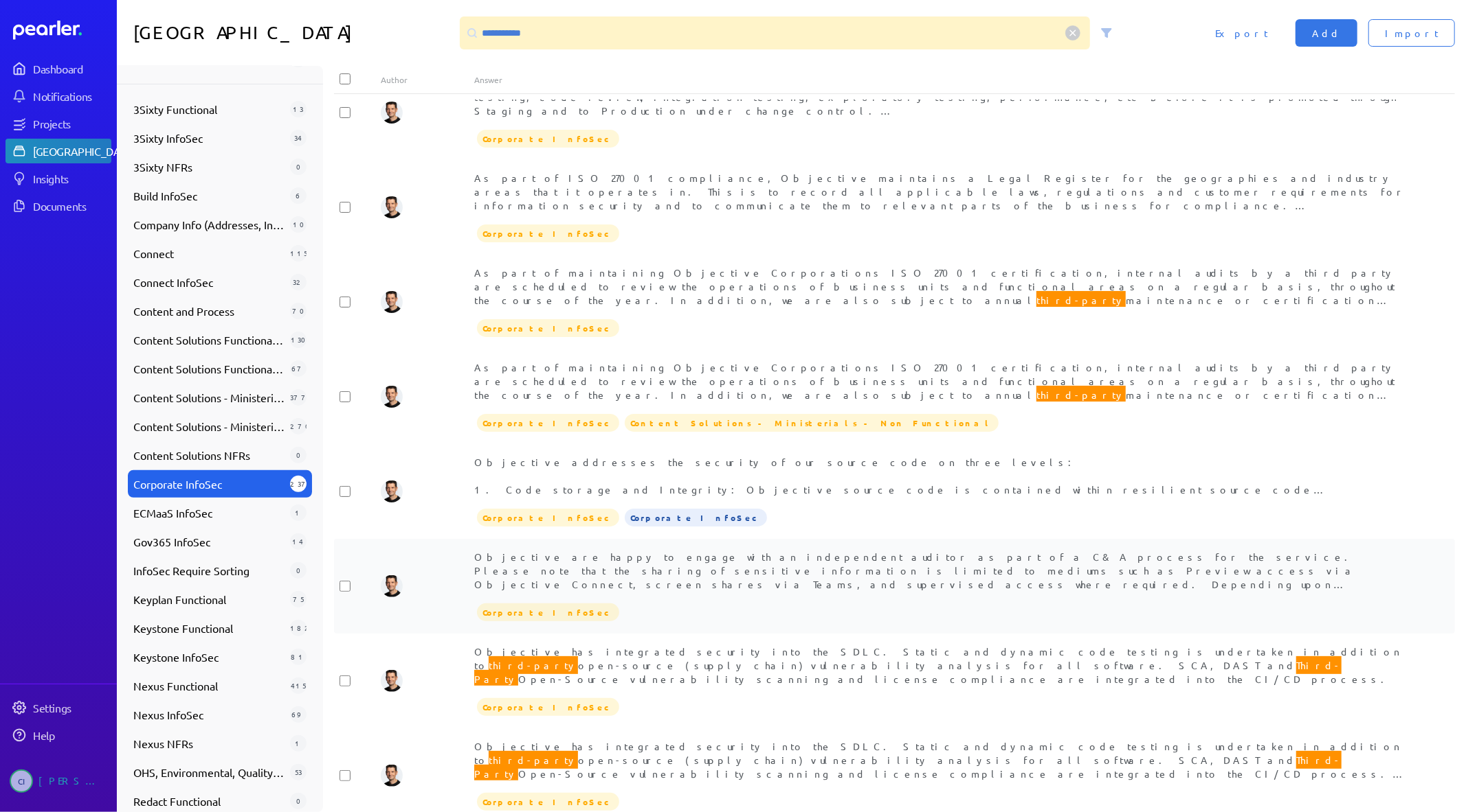
scroll to position [0, 0]
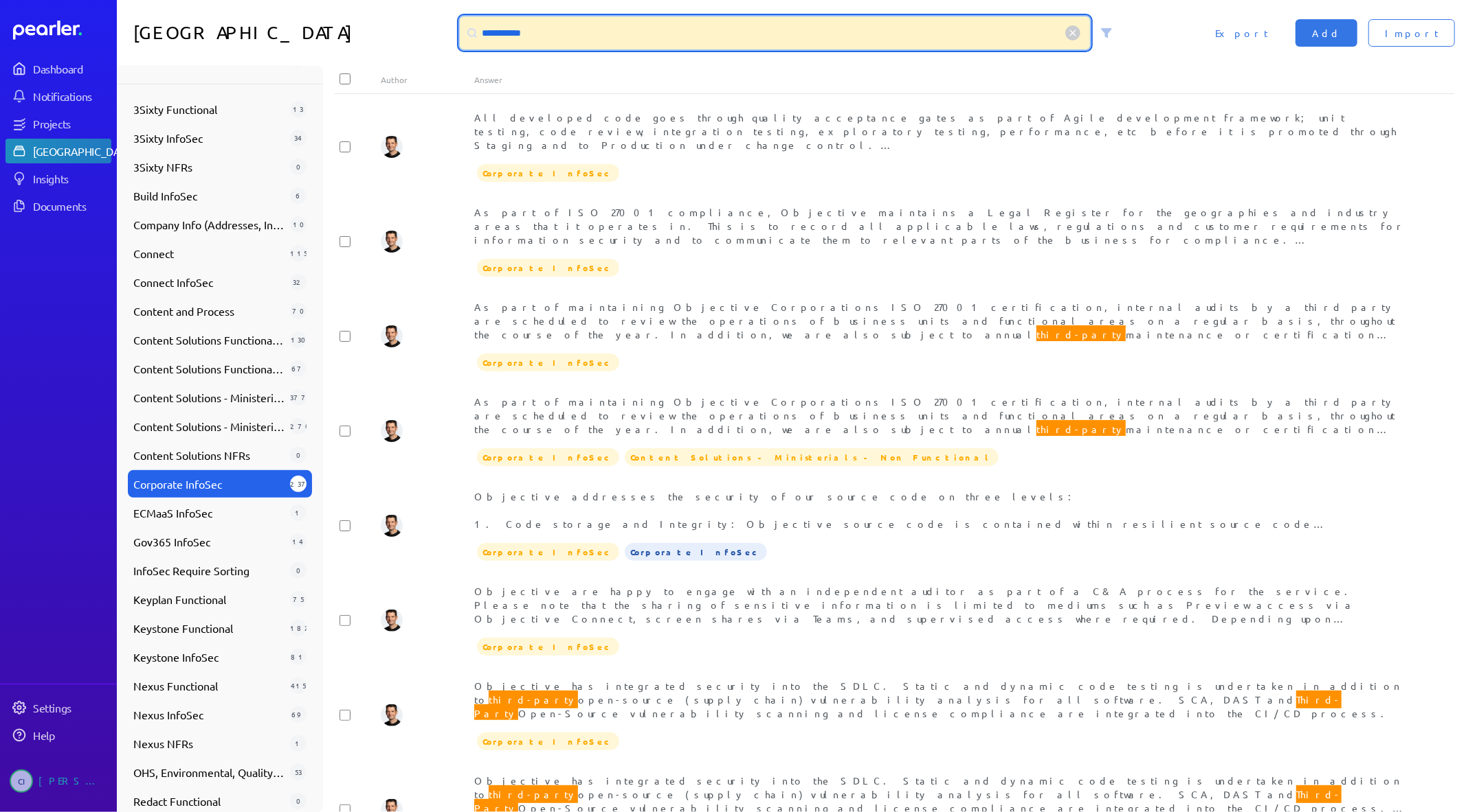
drag, startPoint x: 536, startPoint y: 23, endPoint x: 374, endPoint y: 33, distance: 162.3
click at [374, 33] on div "**********" at bounding box center [791, 32] width 1348 height 66
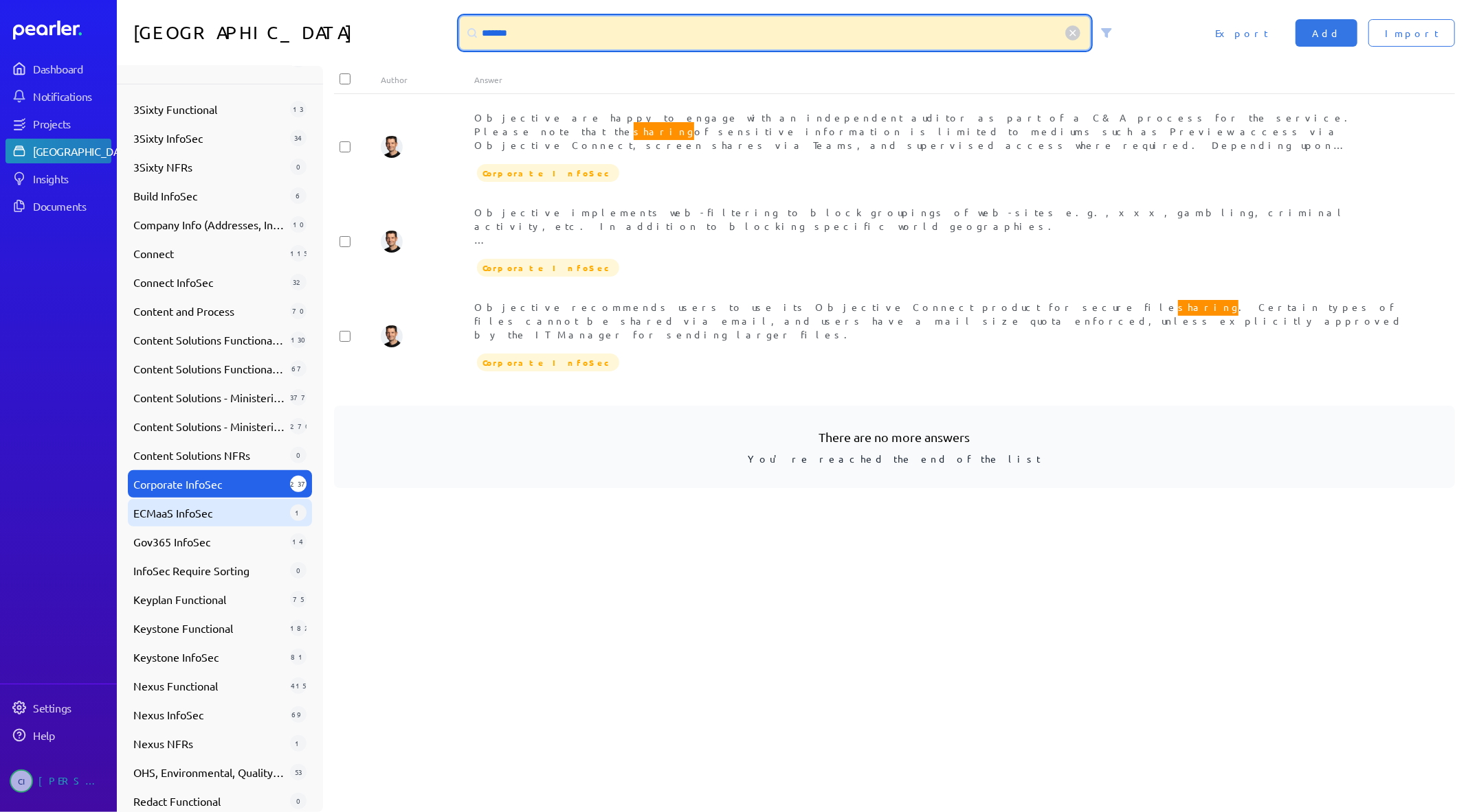
scroll to position [396, 0]
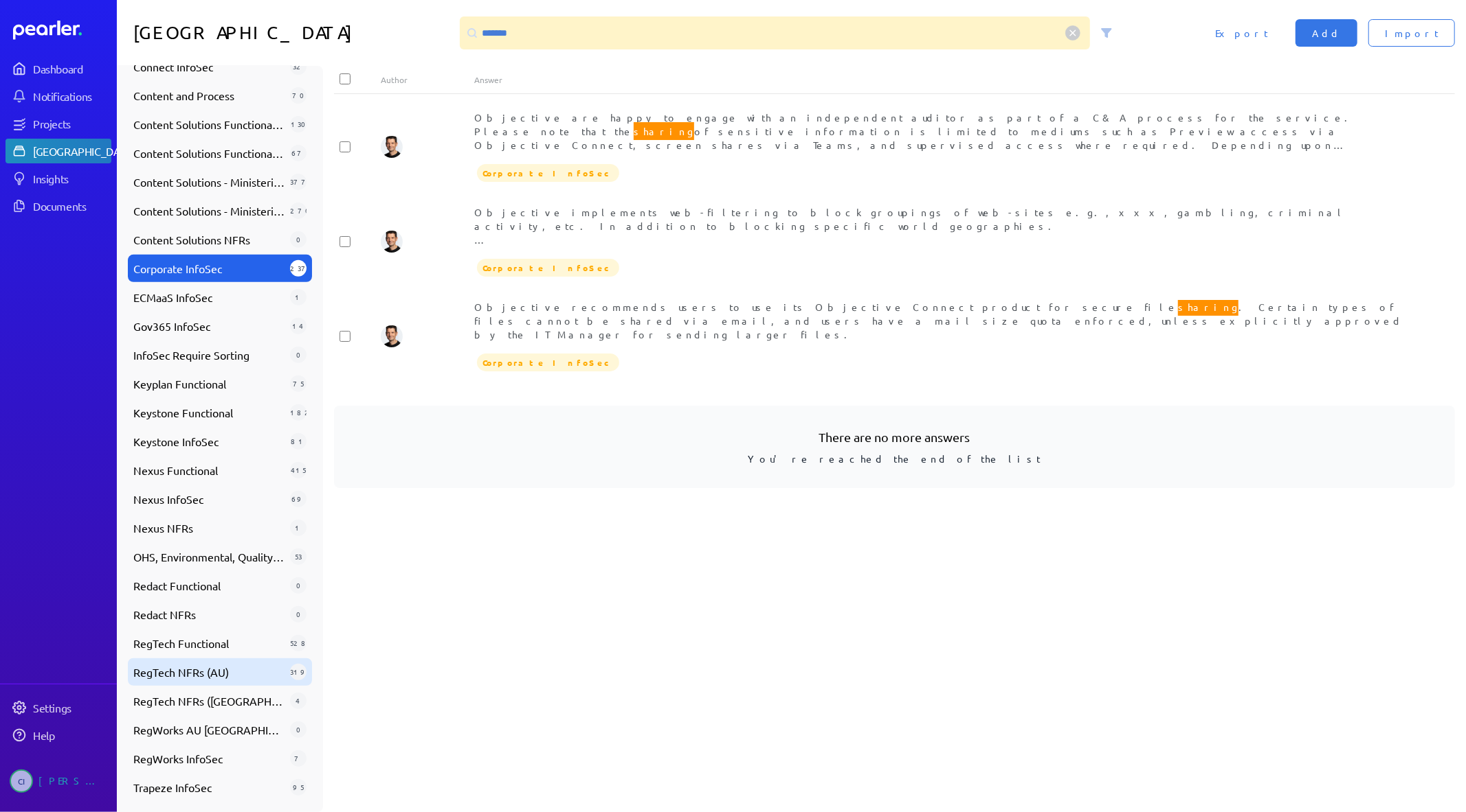
click at [221, 682] on div "RegTech NFRs (AU) 319" at bounding box center [220, 672] width 184 height 27
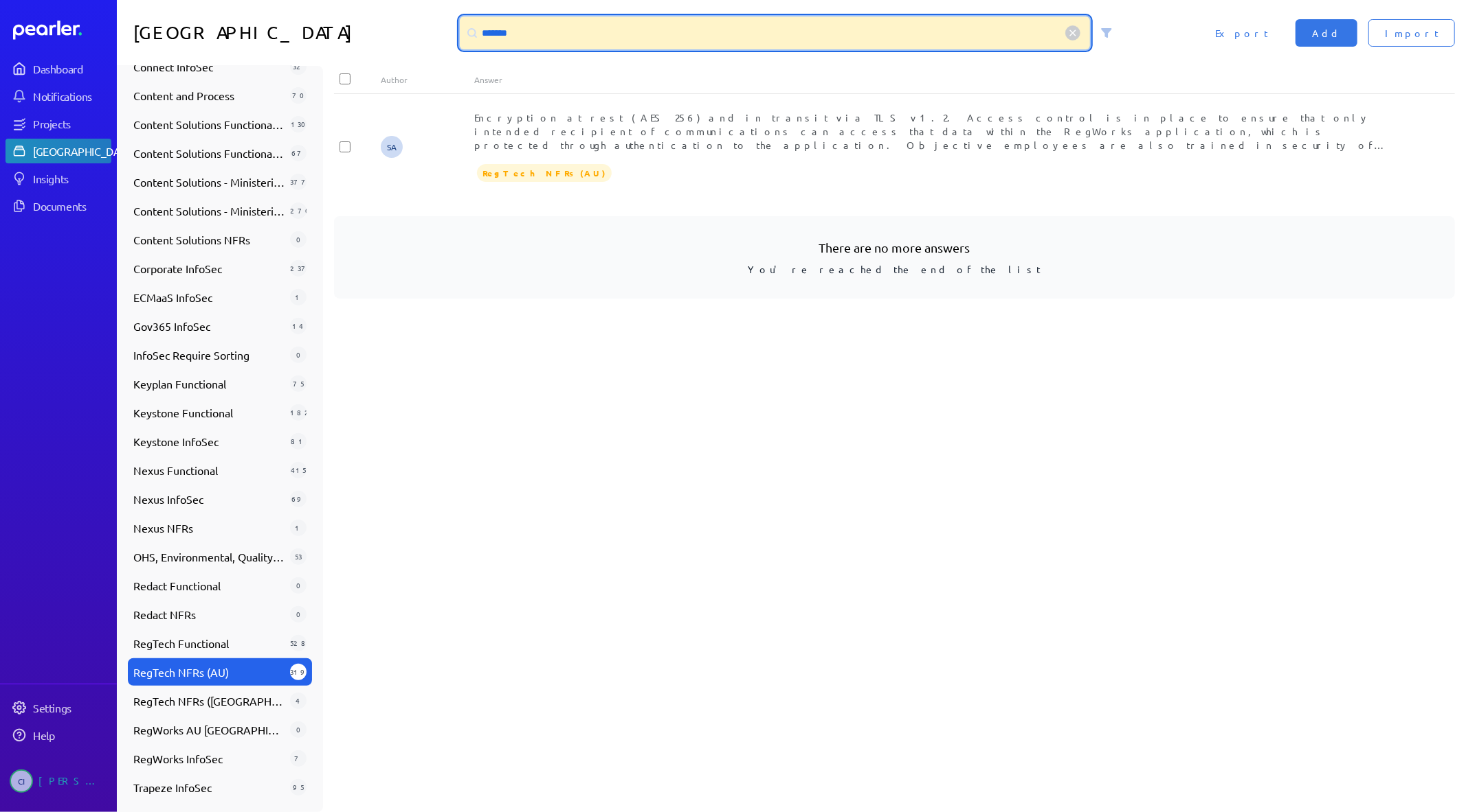
drag, startPoint x: 533, startPoint y: 24, endPoint x: 363, endPoint y: 26, distance: 170.0
click at [363, 26] on div "Answer Library ******* Import Add Export" at bounding box center [791, 32] width 1348 height 66
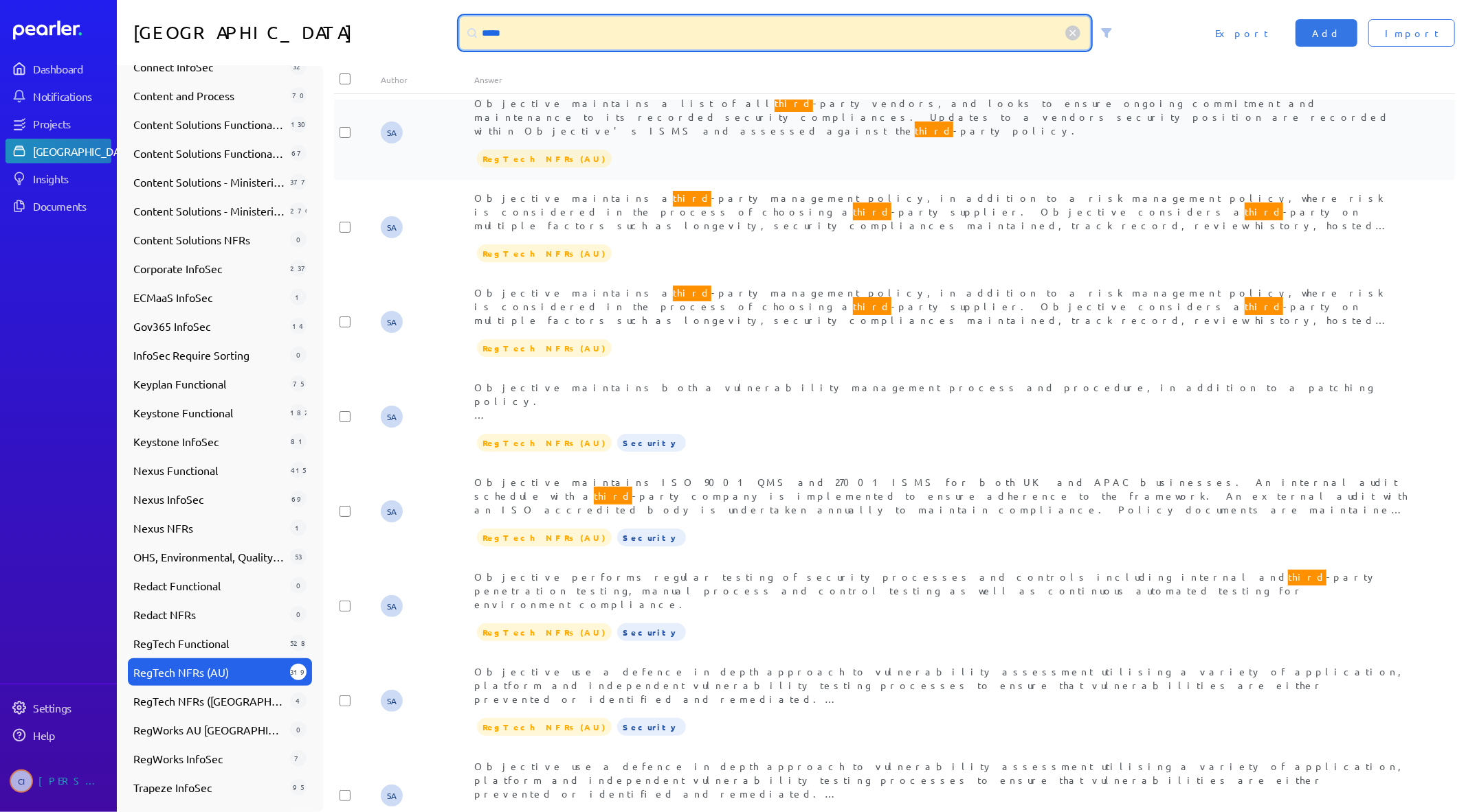
scroll to position [1978, 0]
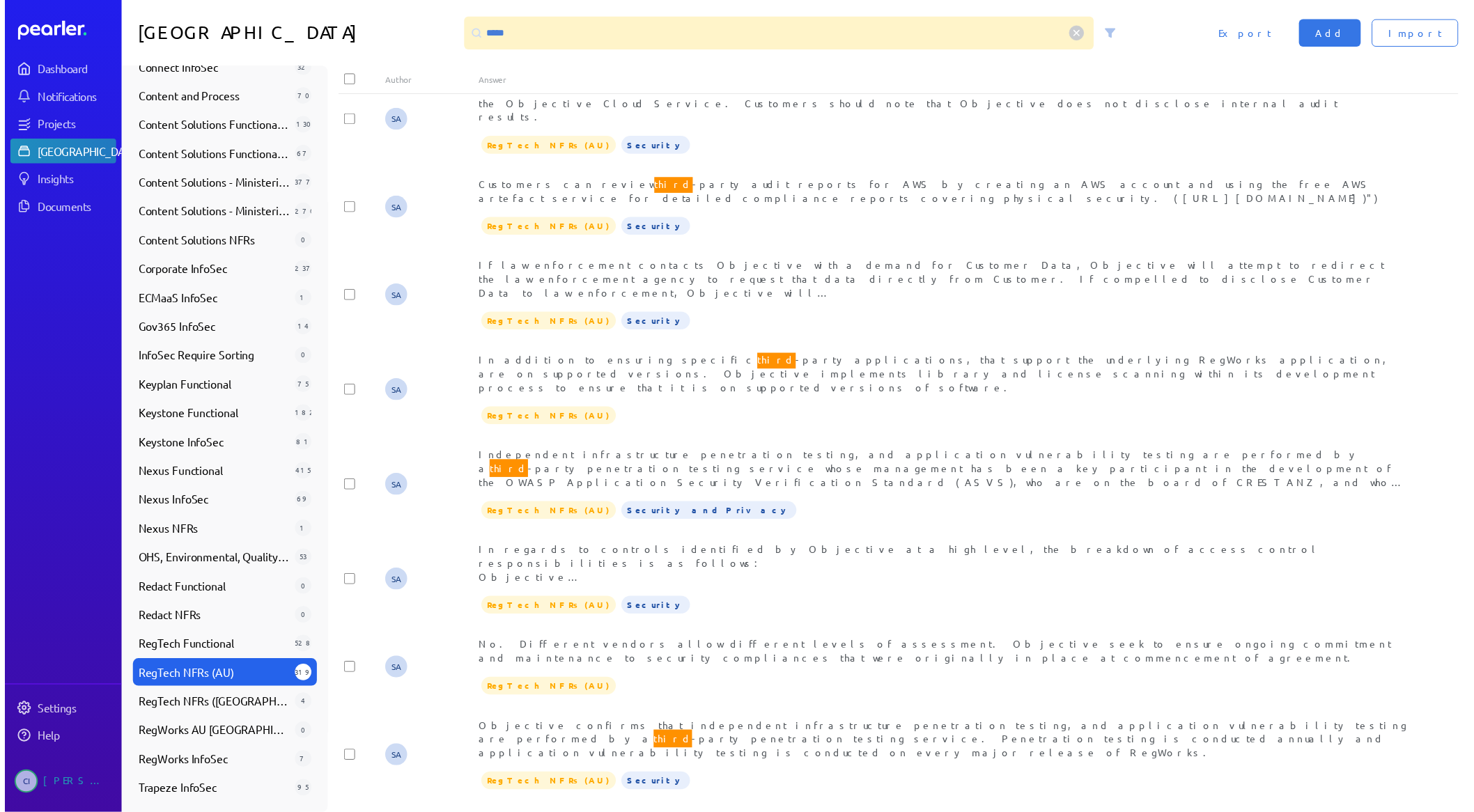
scroll to position [0, 0]
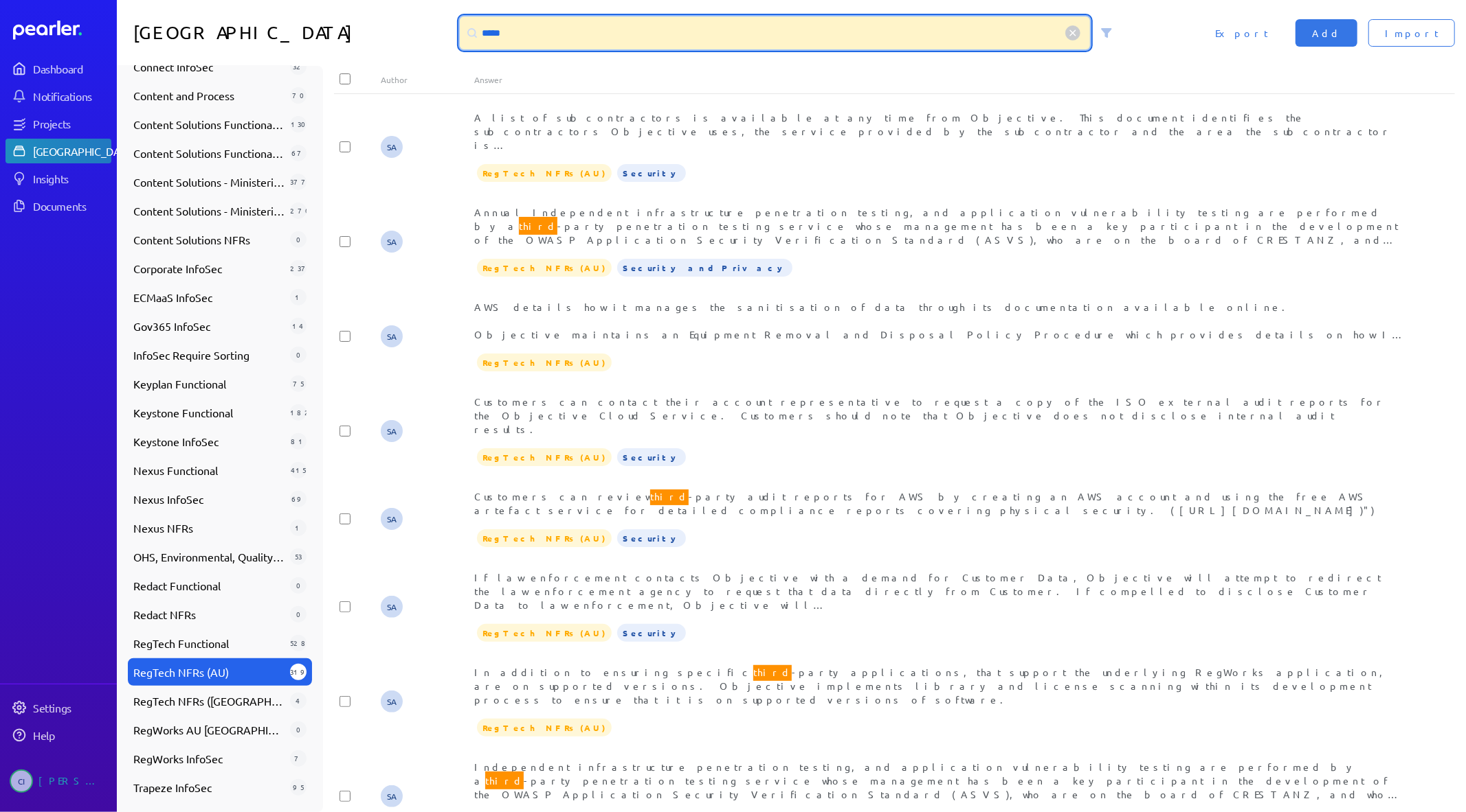
drag, startPoint x: 527, startPoint y: 34, endPoint x: 359, endPoint y: 19, distance: 168.7
click at [359, 19] on div "Answer Library ***** Import Add Export" at bounding box center [791, 32] width 1348 height 66
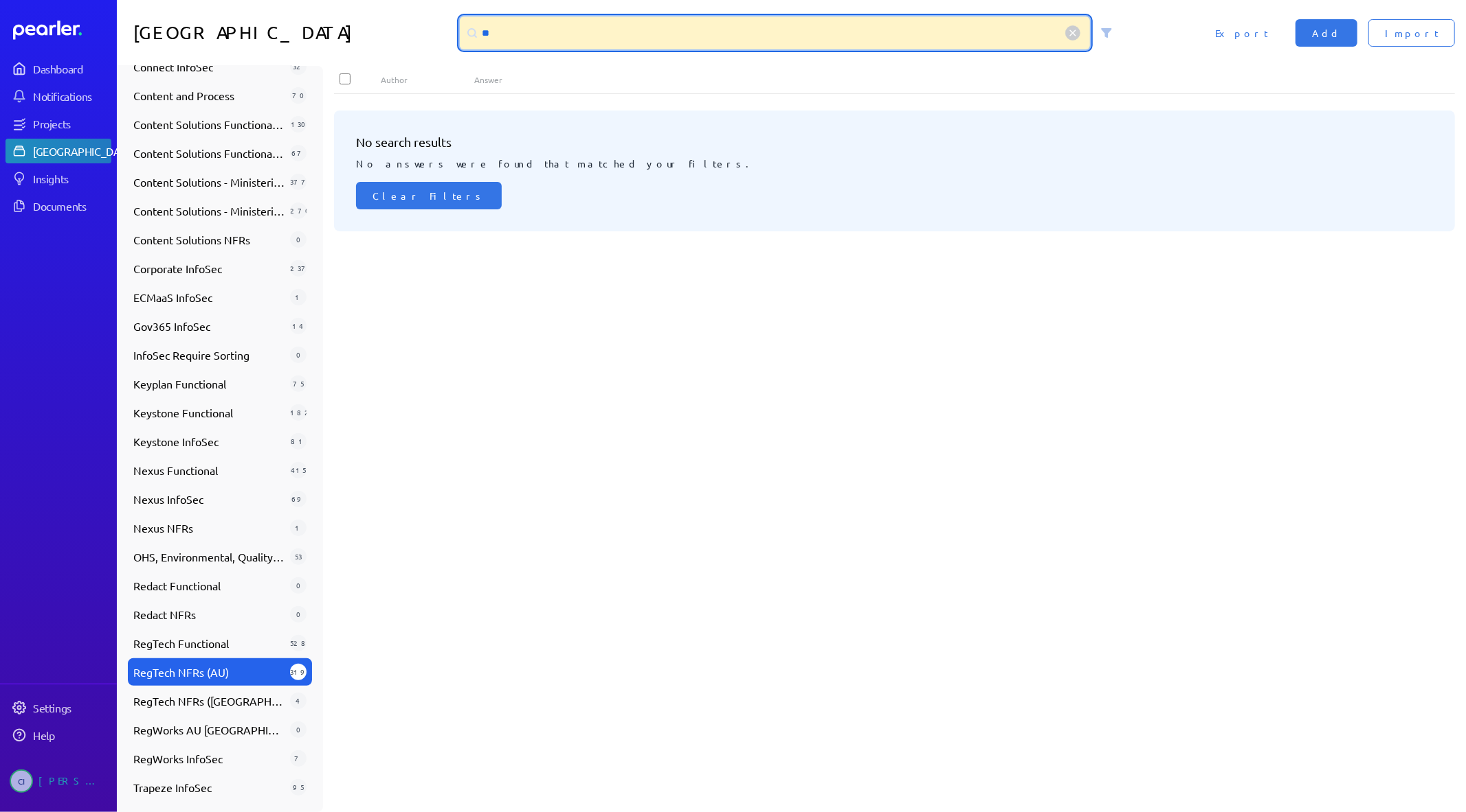
type input "*"
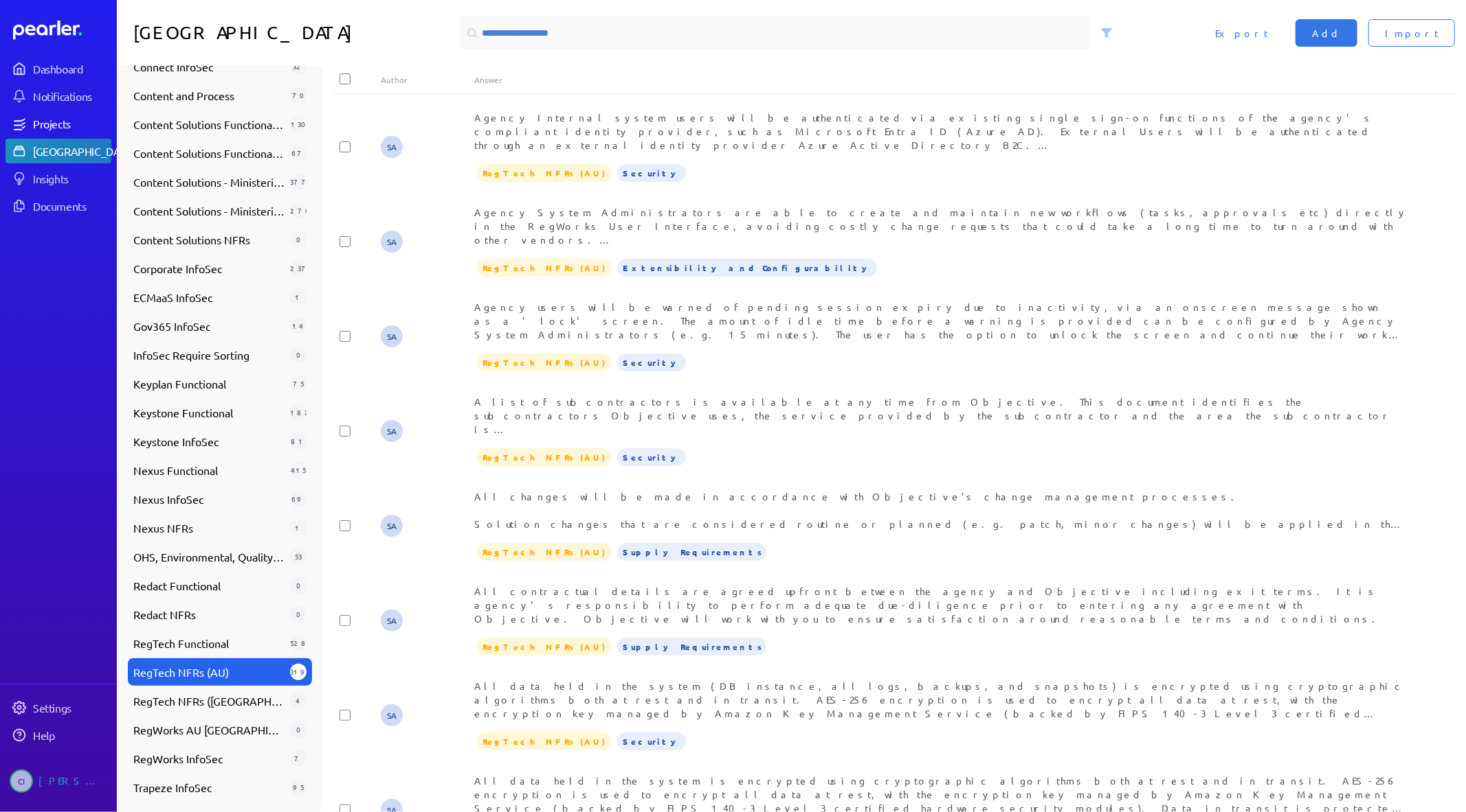
click at [63, 117] on div "Projects" at bounding box center [72, 123] width 77 height 14
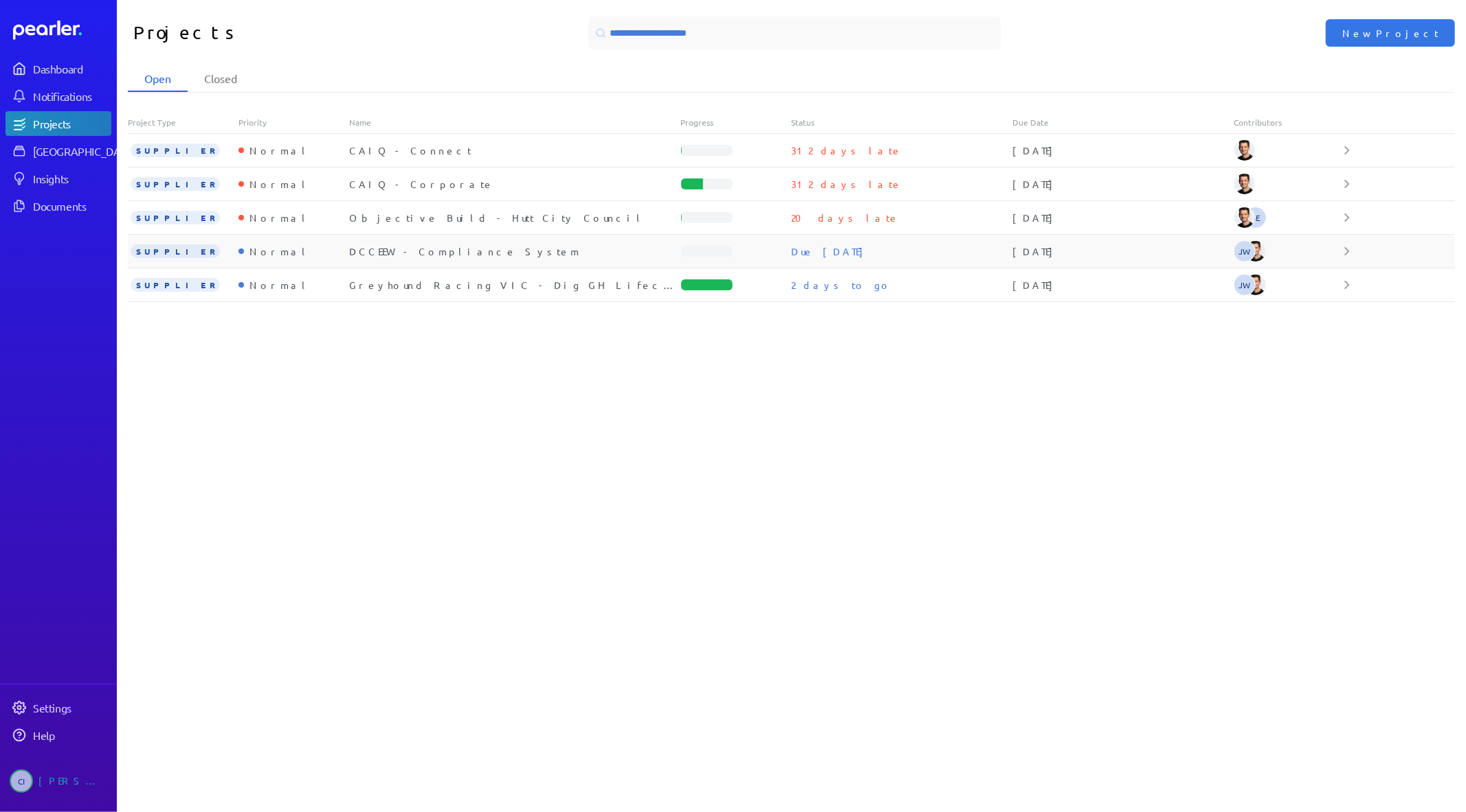
click at [420, 252] on div "DCCEEW - Compliance System" at bounding box center [514, 252] width 332 height 14
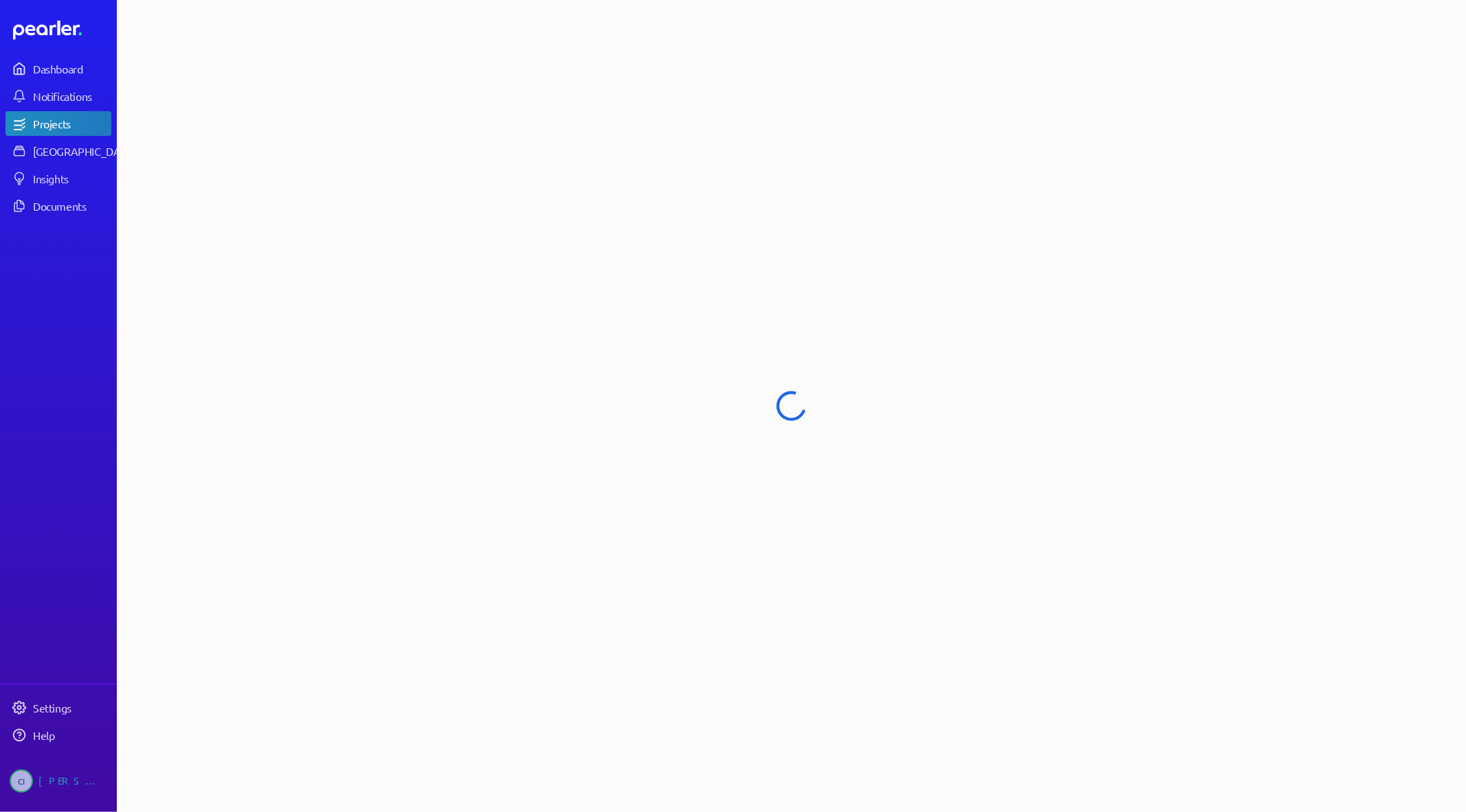
select select "**********"
select select "******"
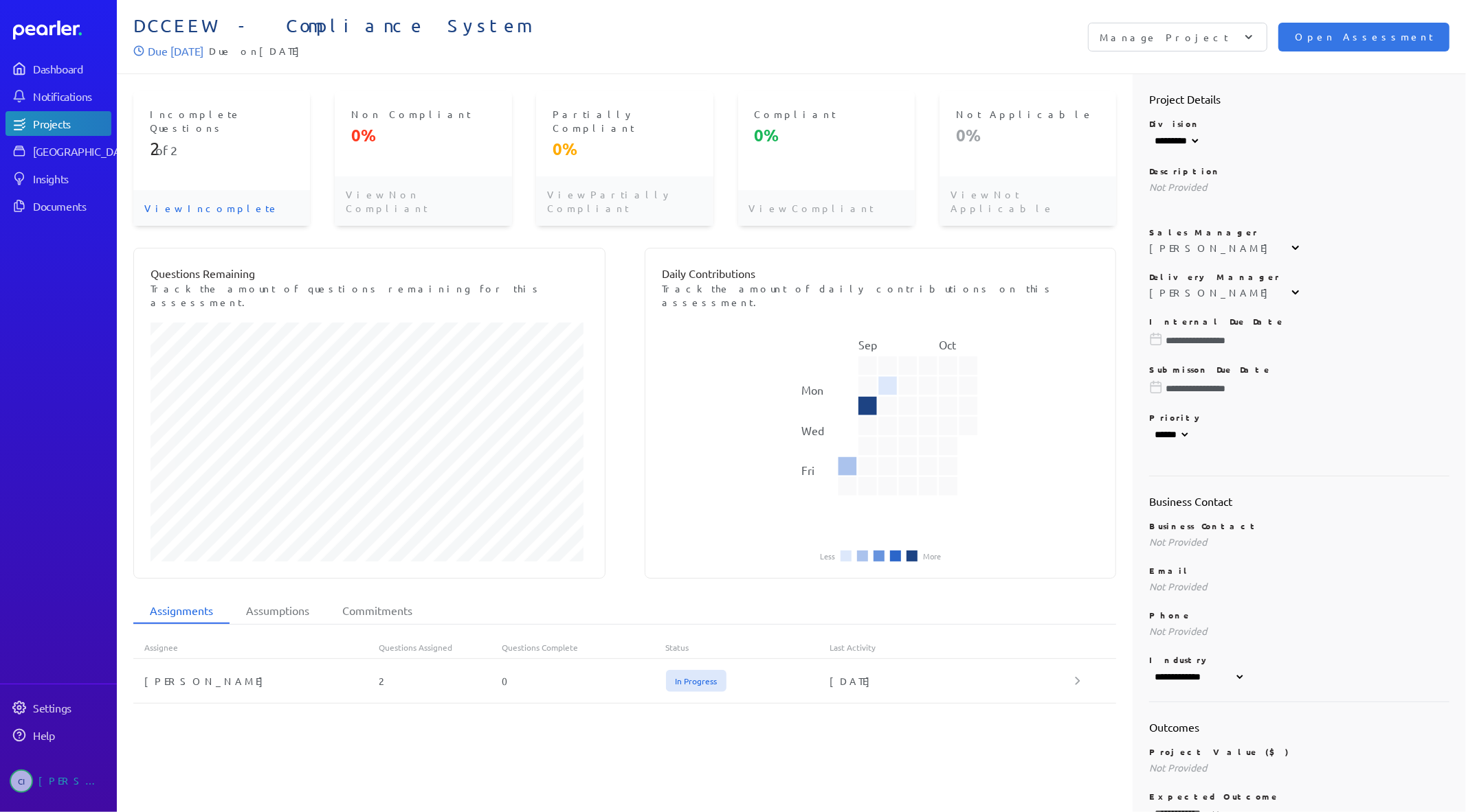
click at [204, 190] on p "View Incomplete" at bounding box center [221, 208] width 176 height 35
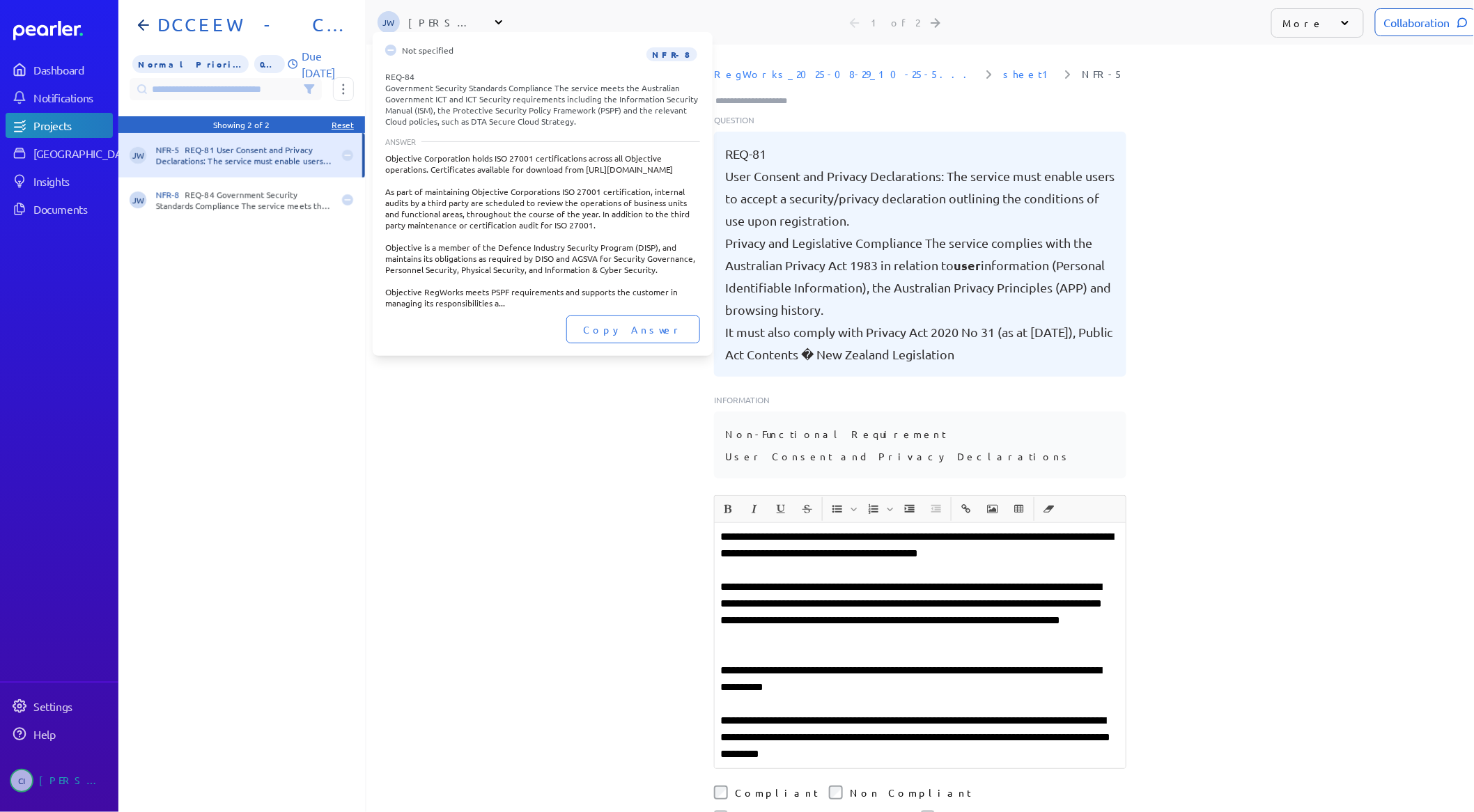
scroll to position [0, 11]
click at [230, 216] on div "JW NFR-8 REQ-84 Government Security Standards Compliance The service meets the …" at bounding box center [240, 200] width 246 height 45
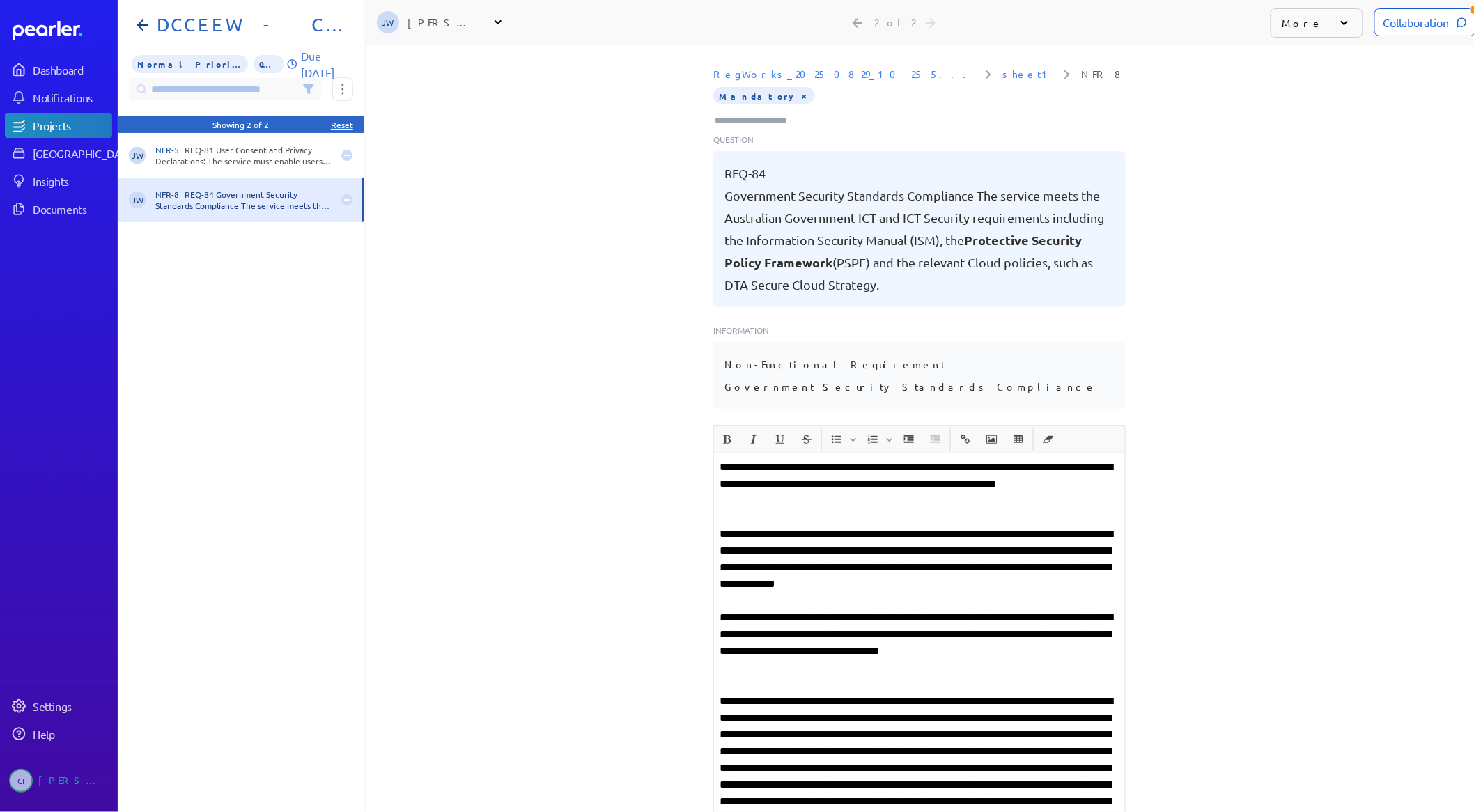
click at [1388, 34] on div "Collaboration" at bounding box center [1424, 22] width 101 height 28
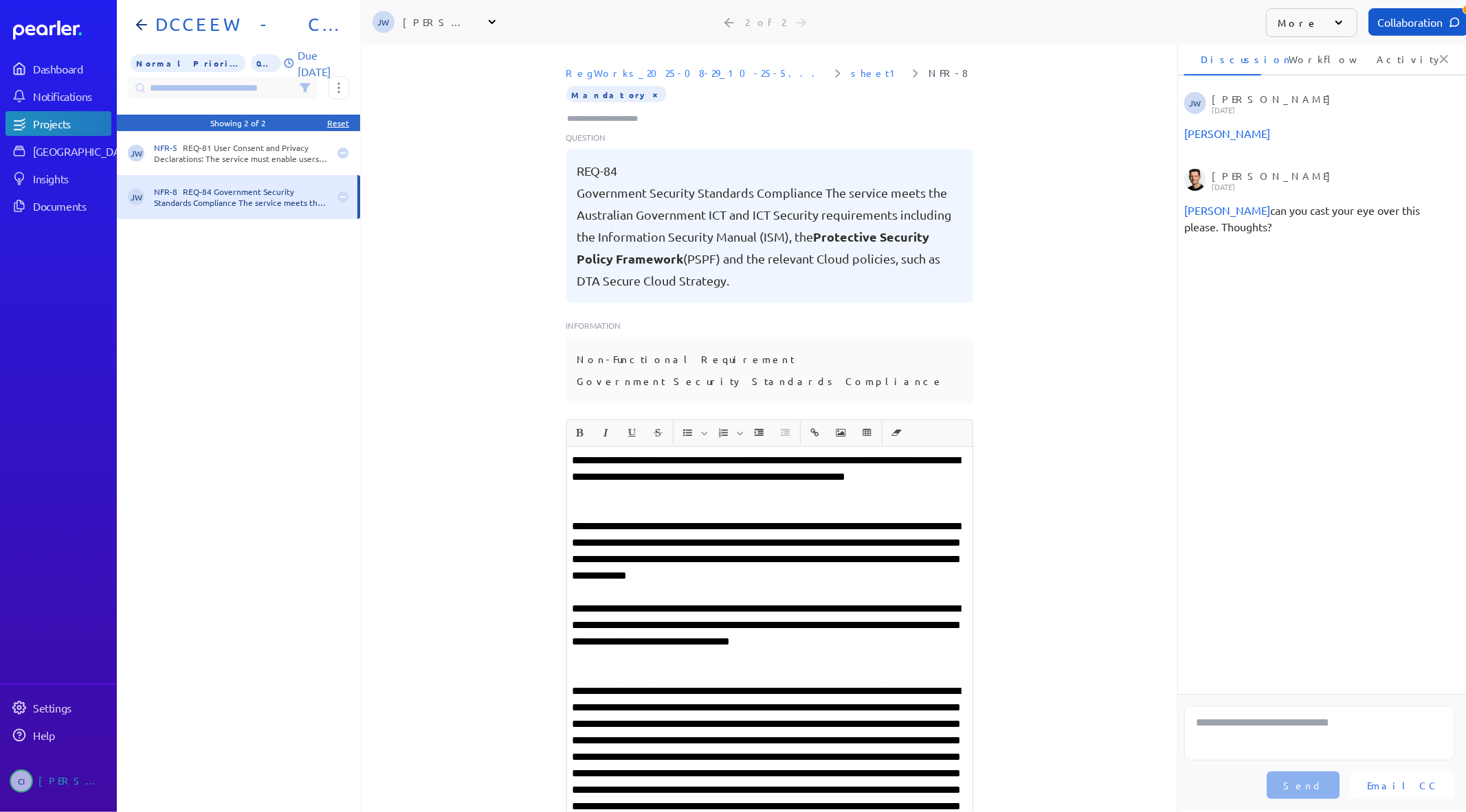
scroll to position [0, 4]
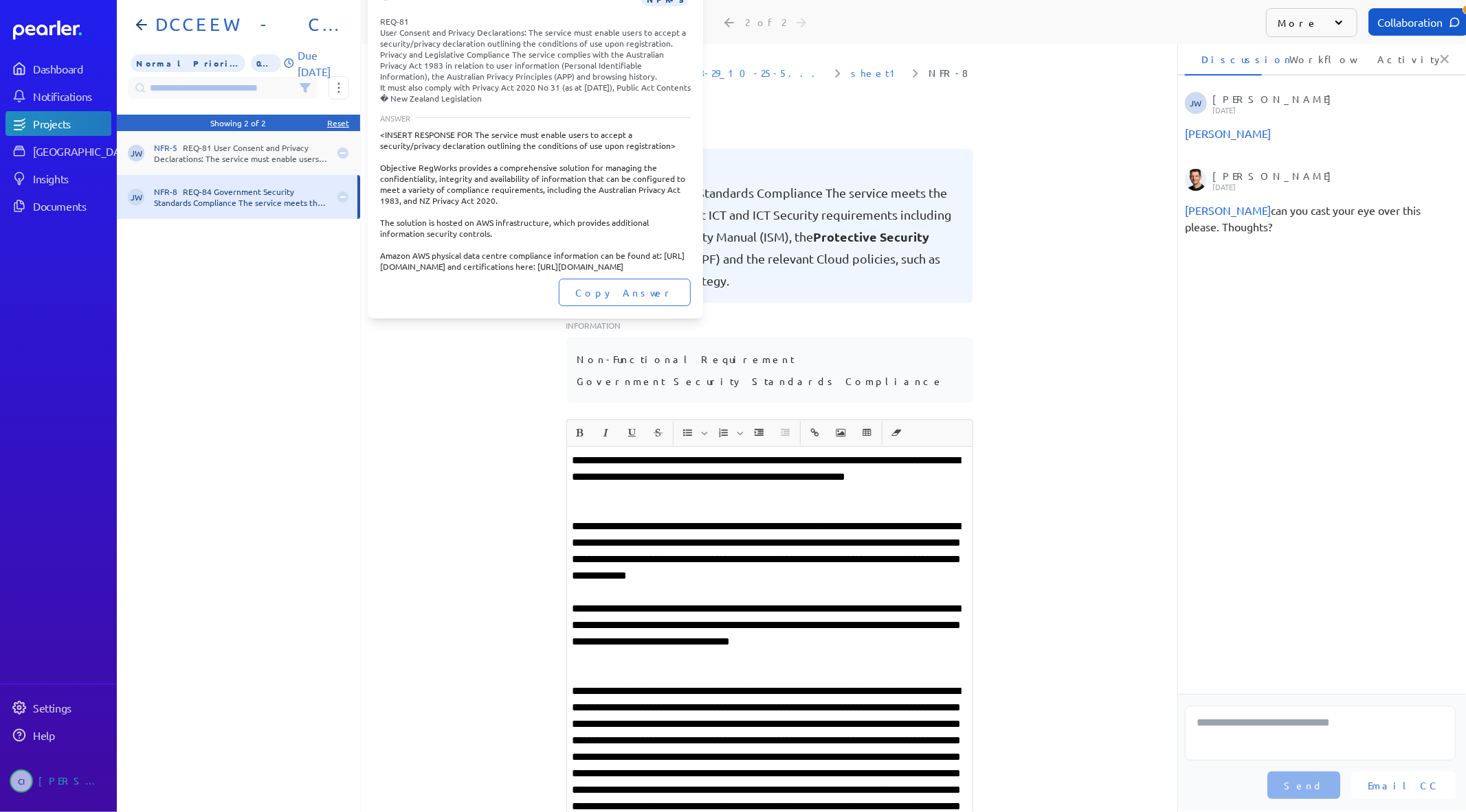
click at [193, 153] on div "NFR-5 REQ-81 User Consent and Privacy Declarations: The service must enable use…" at bounding box center [241, 153] width 174 height 22
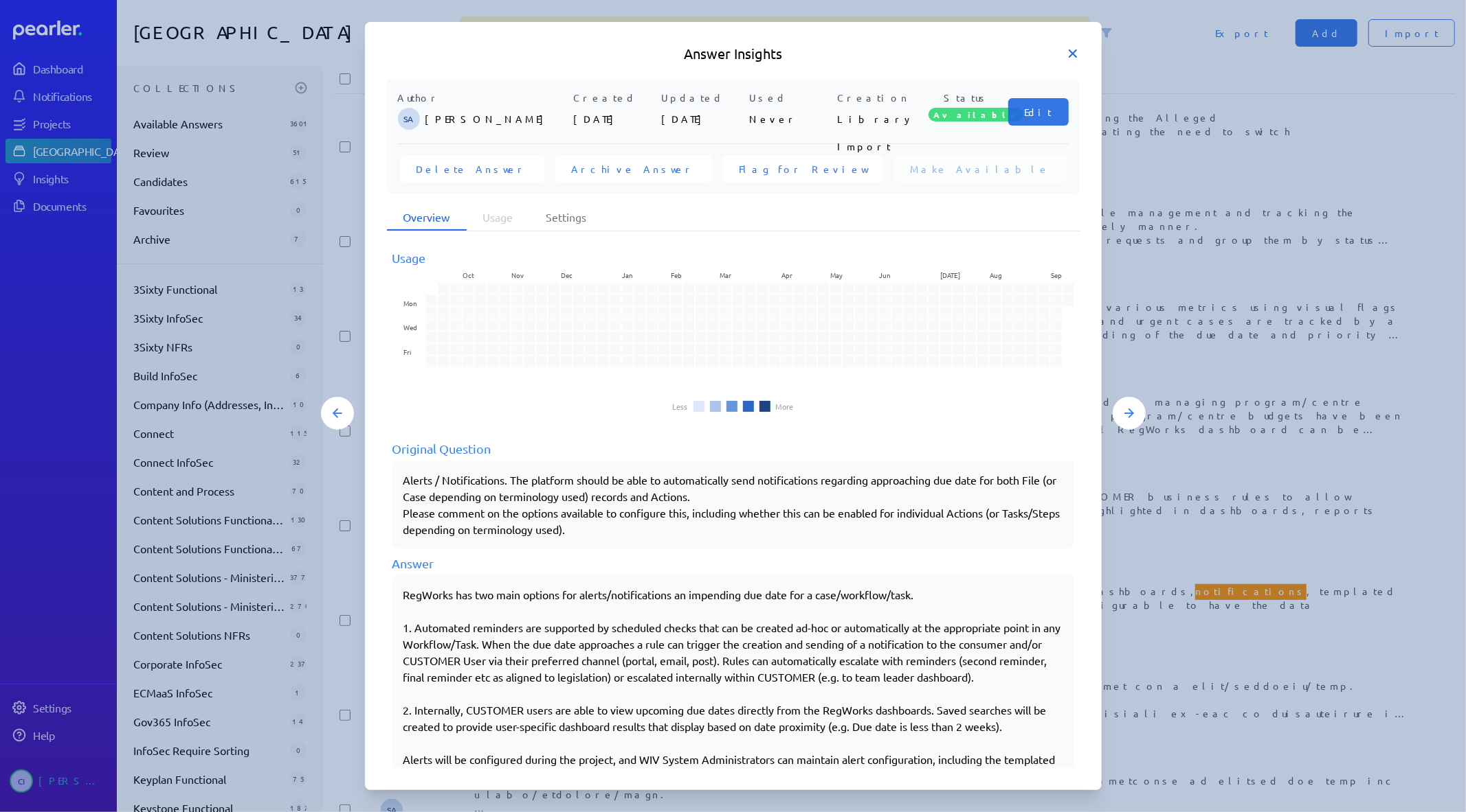
click at [1077, 54] on icon at bounding box center [1072, 54] width 14 height 14
